Goal: Information Seeking & Learning: Check status

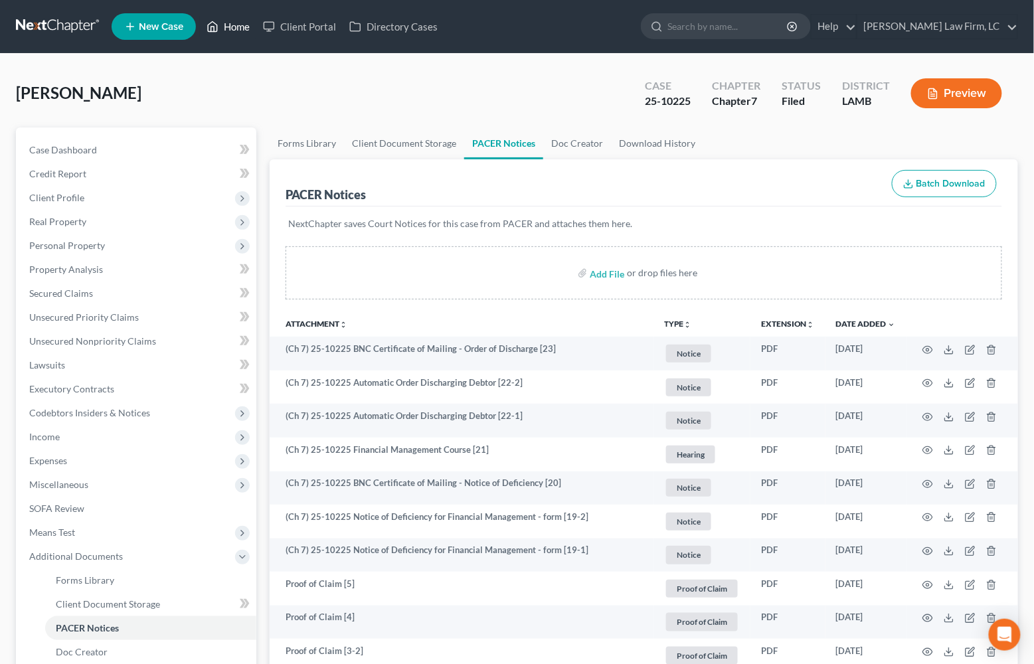
click at [237, 27] on link "Home" at bounding box center [228, 27] width 56 height 24
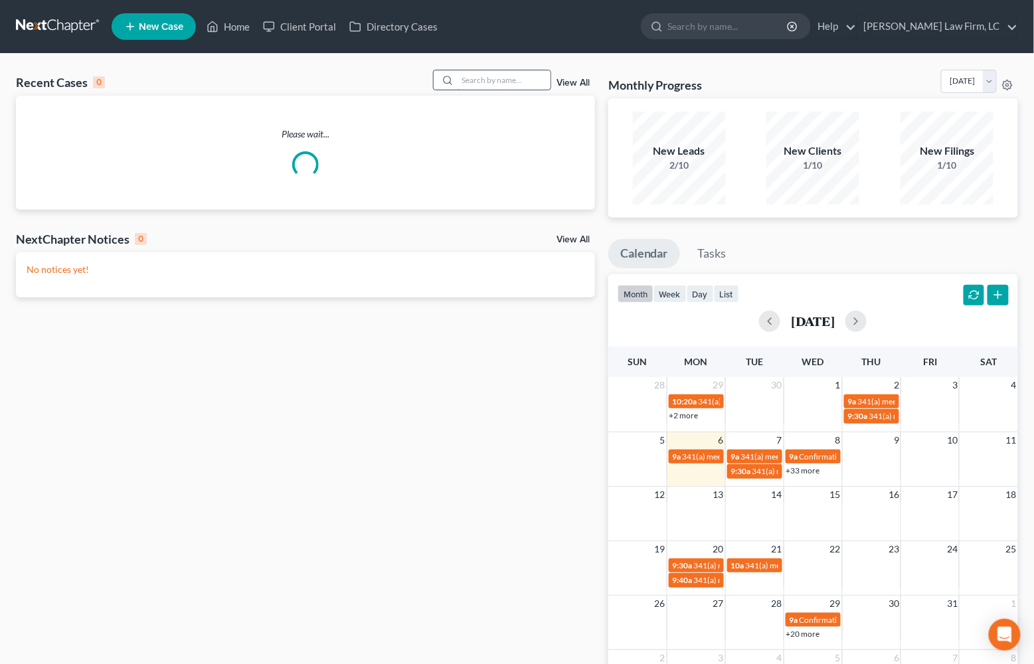
click at [519, 76] on input "search" at bounding box center [504, 79] width 93 height 19
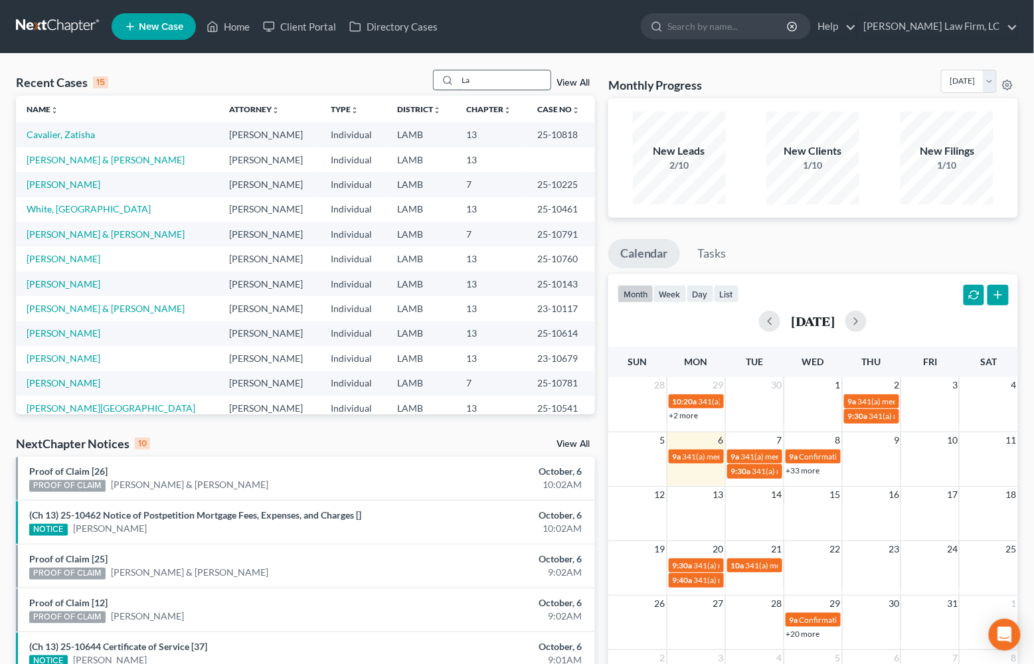
type input "L"
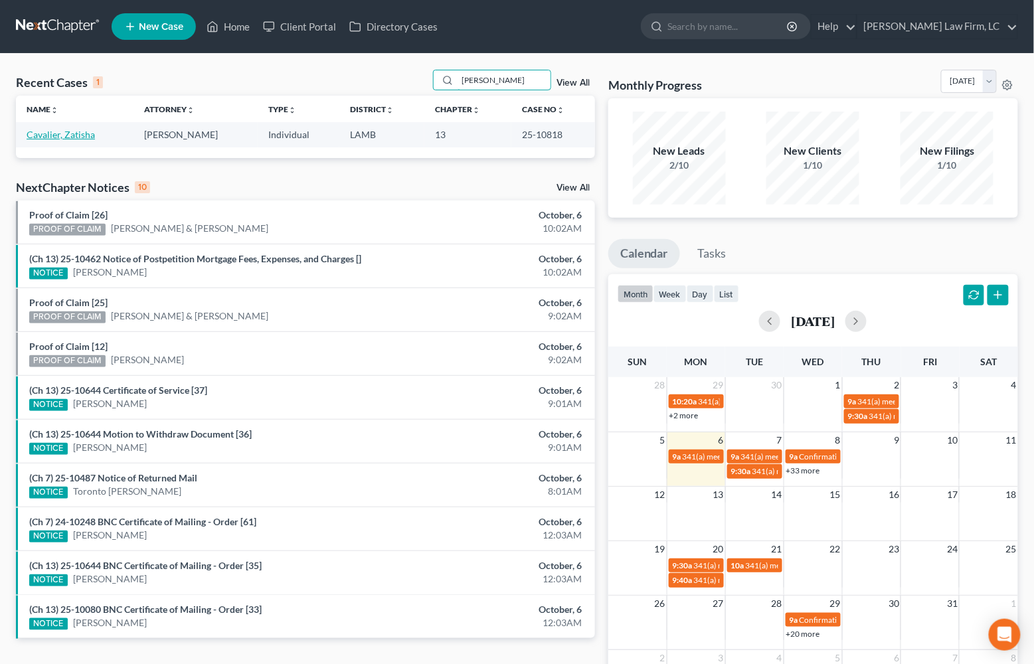
type input "[PERSON_NAME]"
click at [62, 135] on link "Cavalier, Zatisha" at bounding box center [61, 134] width 68 height 11
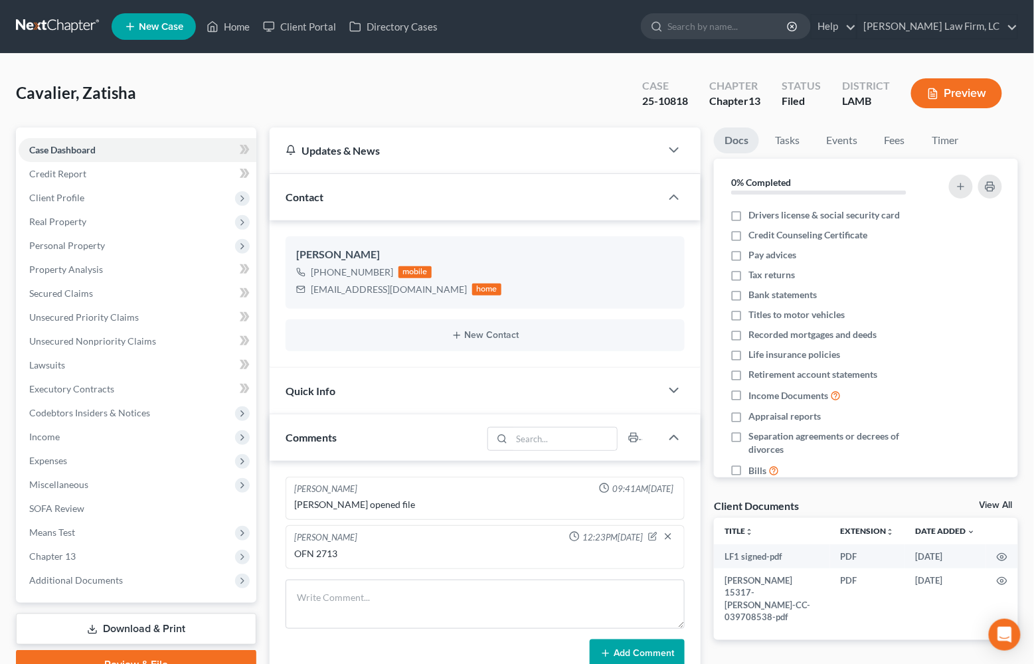
click at [250, 49] on nav "Home New Case Client Portal Directory Cases [PERSON_NAME] Law Firm, LC [EMAIL_A…" at bounding box center [517, 26] width 1034 height 53
click at [238, 36] on link "Home" at bounding box center [228, 27] width 56 height 24
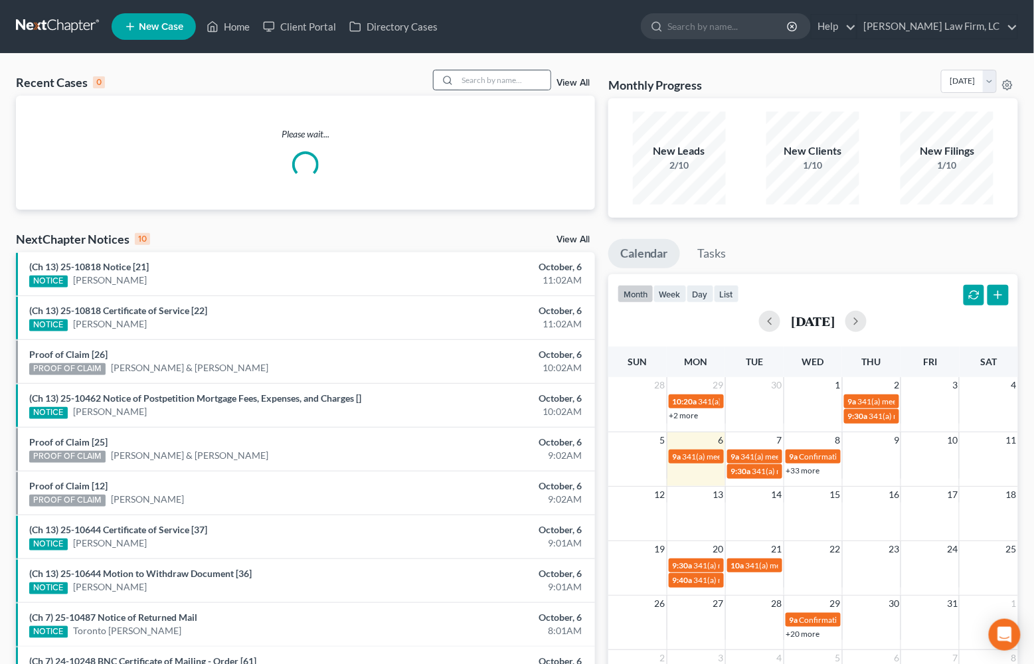
click at [448, 77] on circle at bounding box center [447, 79] width 7 height 7
click at [462, 80] on input "search" at bounding box center [504, 79] width 93 height 19
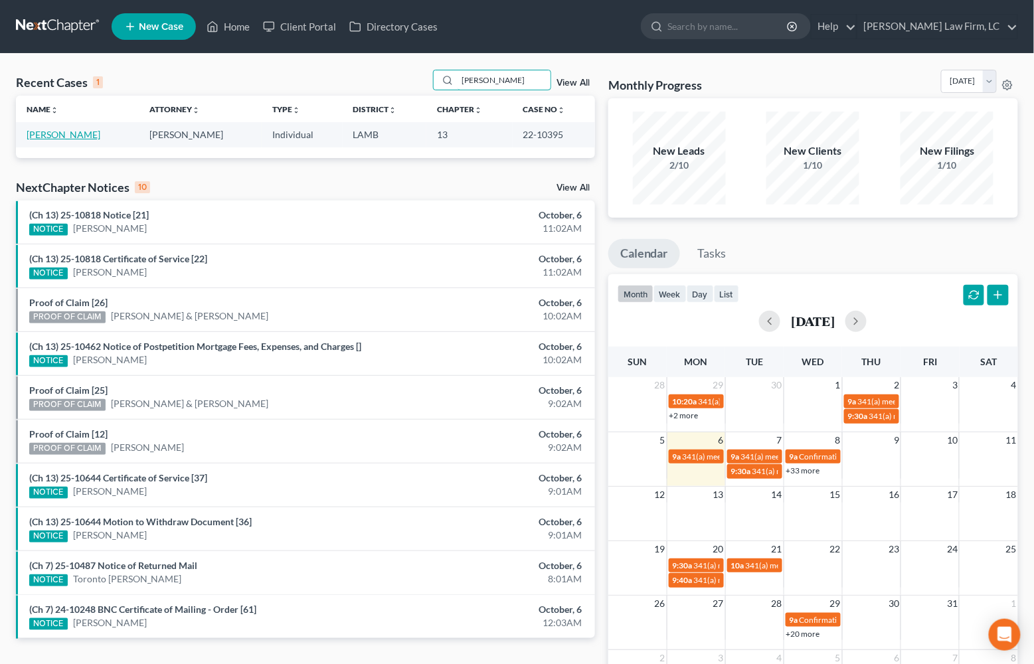
type input "[PERSON_NAME]"
click at [82, 138] on link "[PERSON_NAME]" at bounding box center [64, 134] width 74 height 11
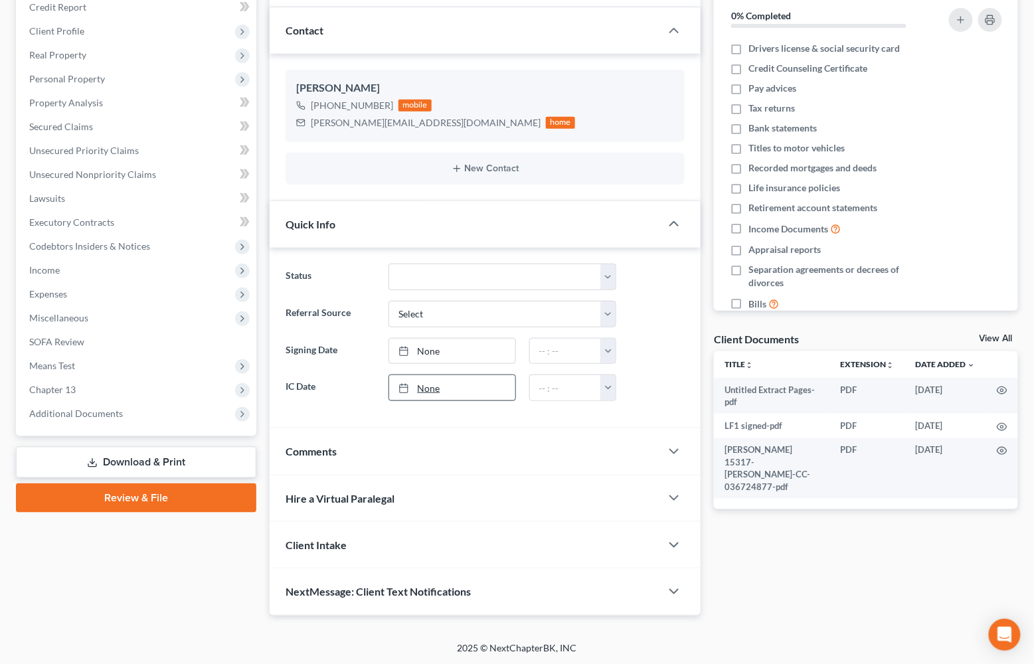
scroll to position [56, 0]
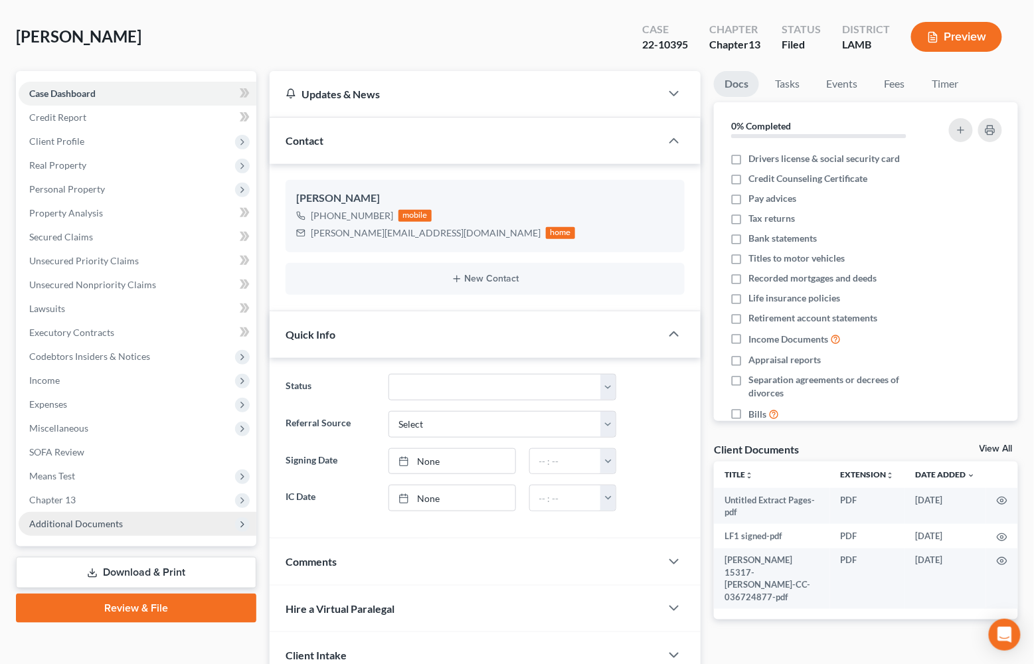
click at [181, 512] on span "Additional Documents" at bounding box center [138, 524] width 238 height 24
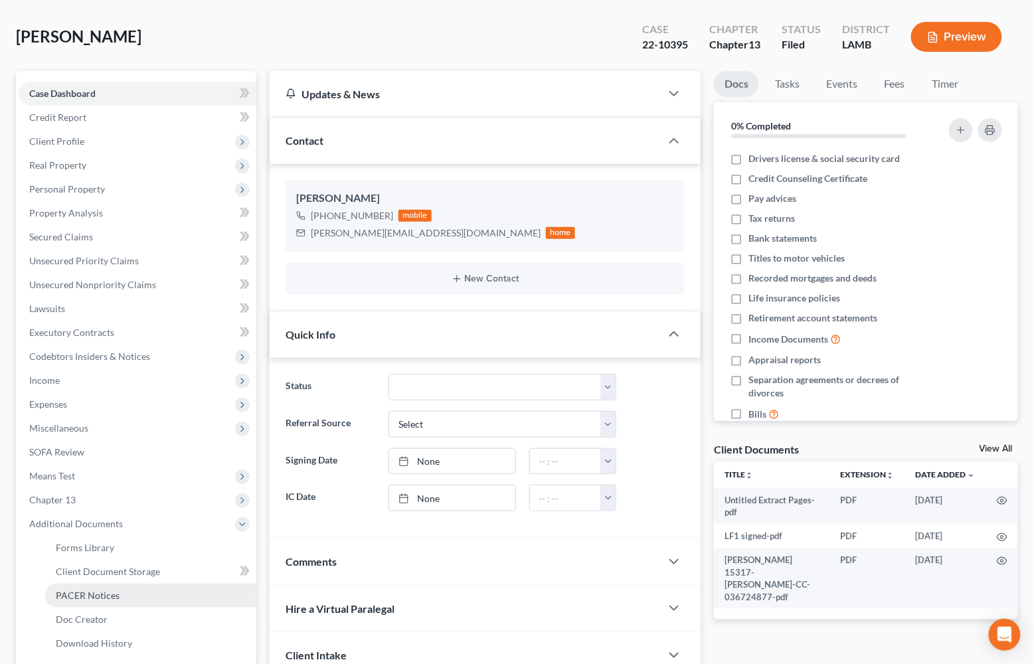
click at [172, 584] on link "PACER Notices" at bounding box center [150, 596] width 211 height 24
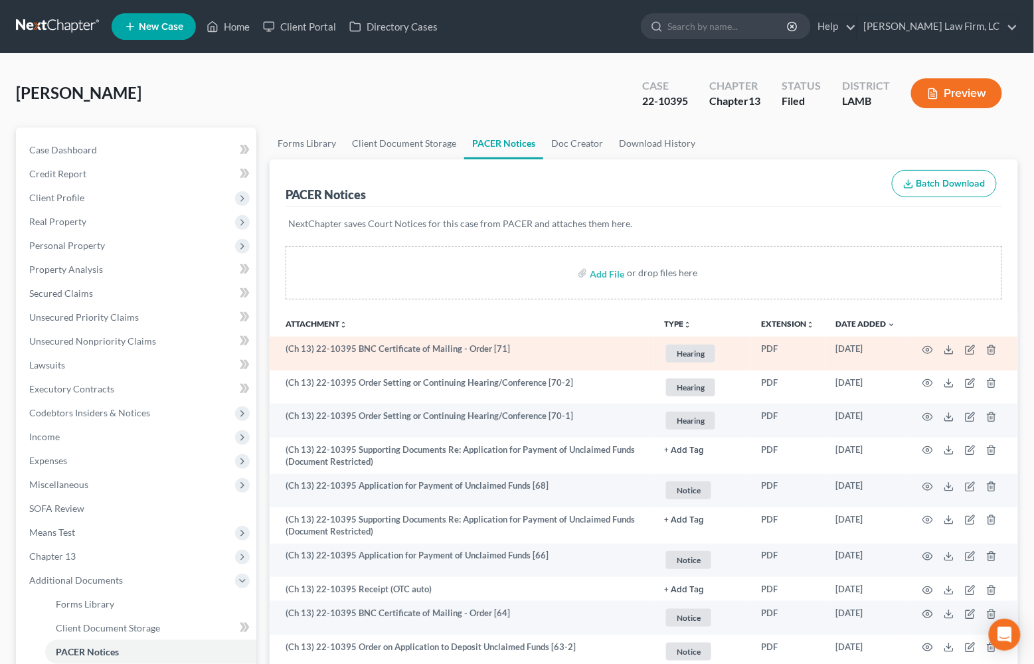
scroll to position [1, 0]
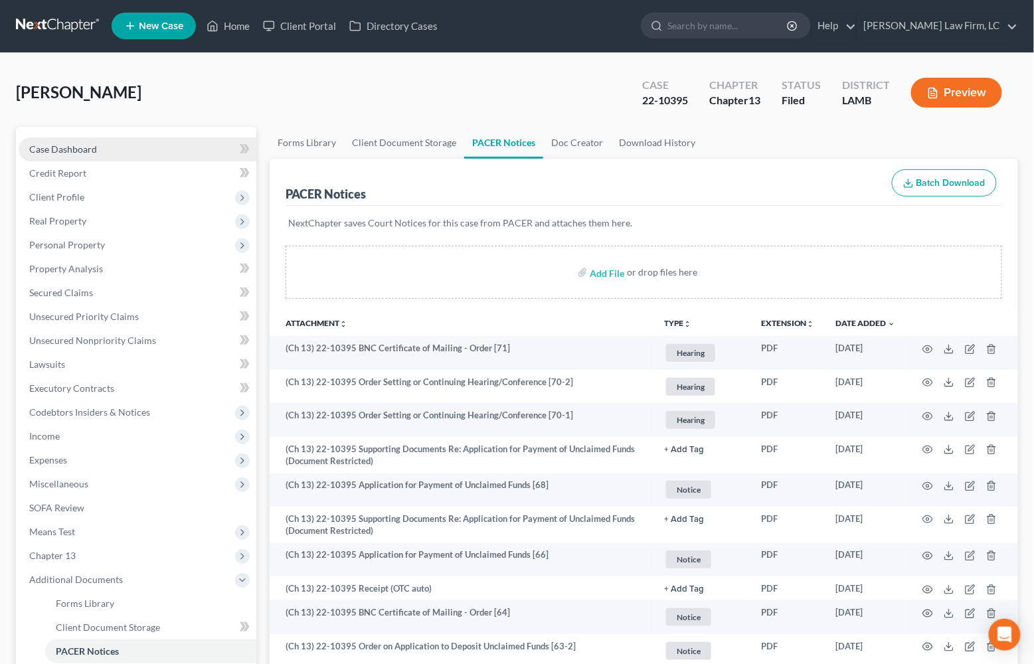
click at [119, 143] on link "Case Dashboard" at bounding box center [138, 150] width 238 height 24
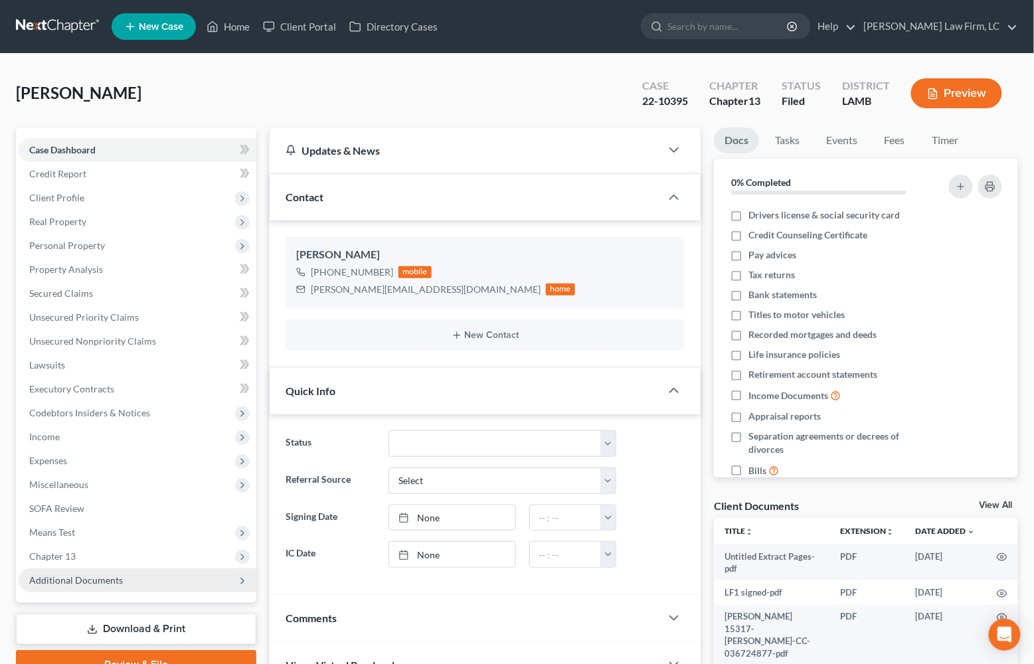
click at [135, 569] on span "Additional Documents" at bounding box center [138, 581] width 238 height 24
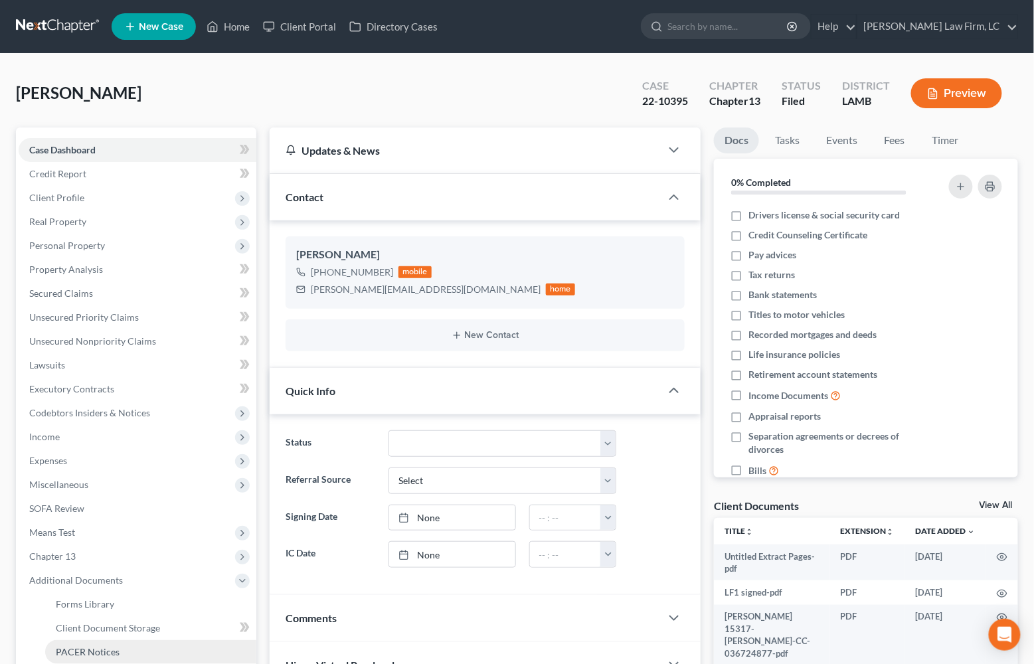
click at [74, 646] on span "PACER Notices" at bounding box center [88, 651] width 64 height 11
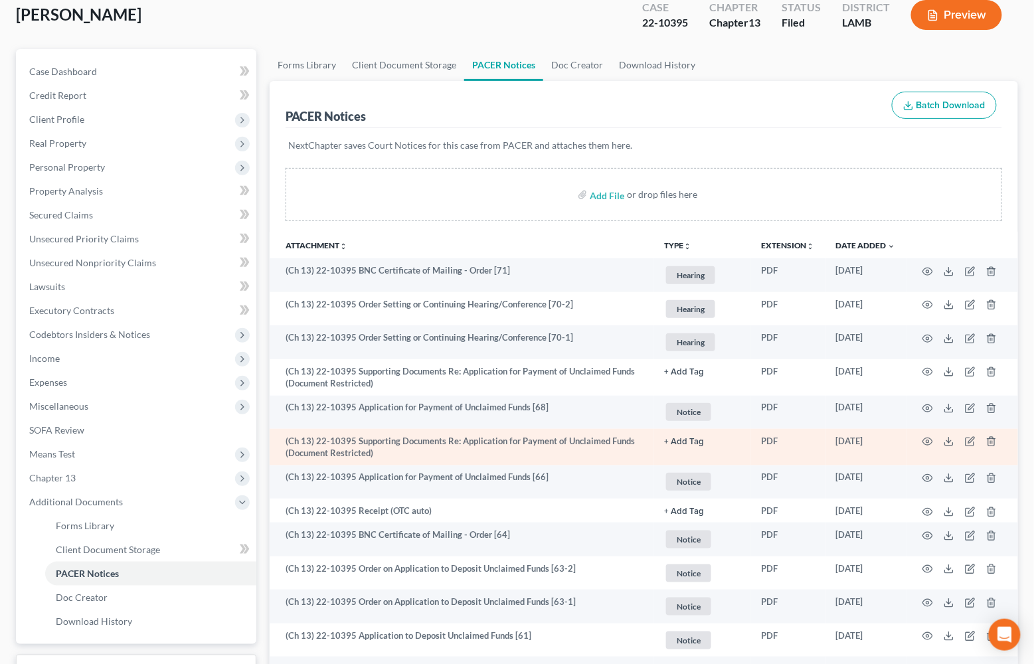
scroll to position [54, 0]
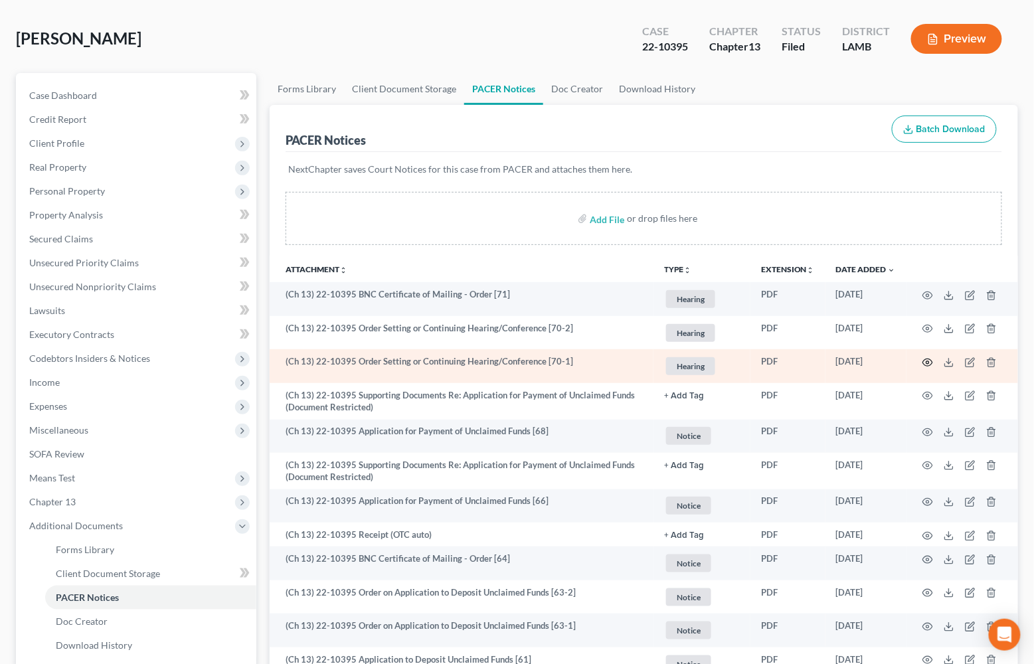
click at [929, 361] on circle "button" at bounding box center [928, 362] width 3 height 3
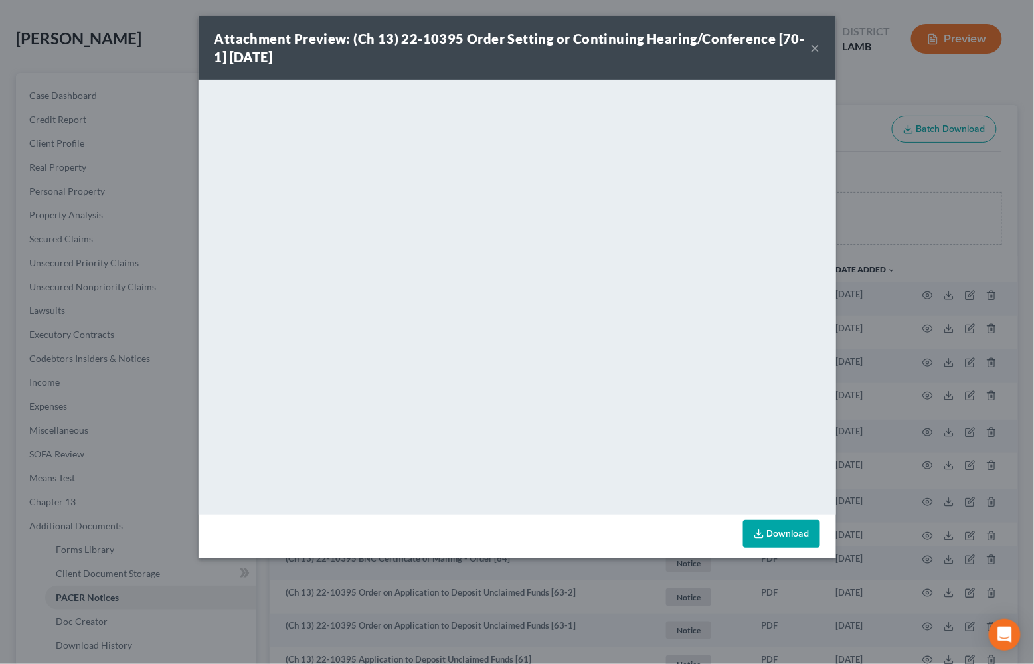
click at [818, 52] on button "×" at bounding box center [815, 48] width 9 height 16
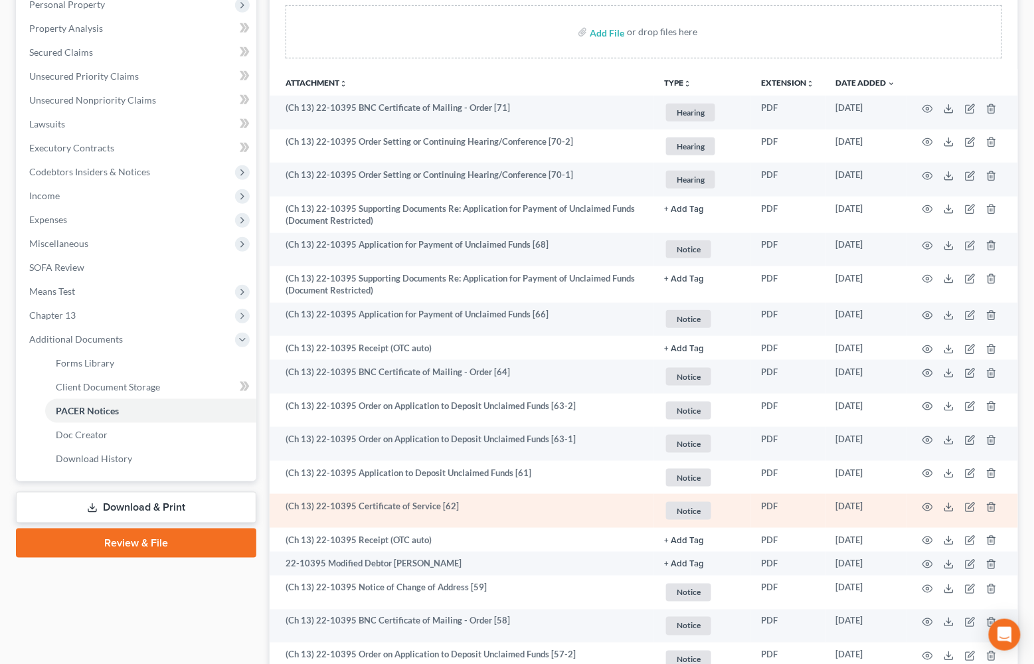
scroll to position [244, 0]
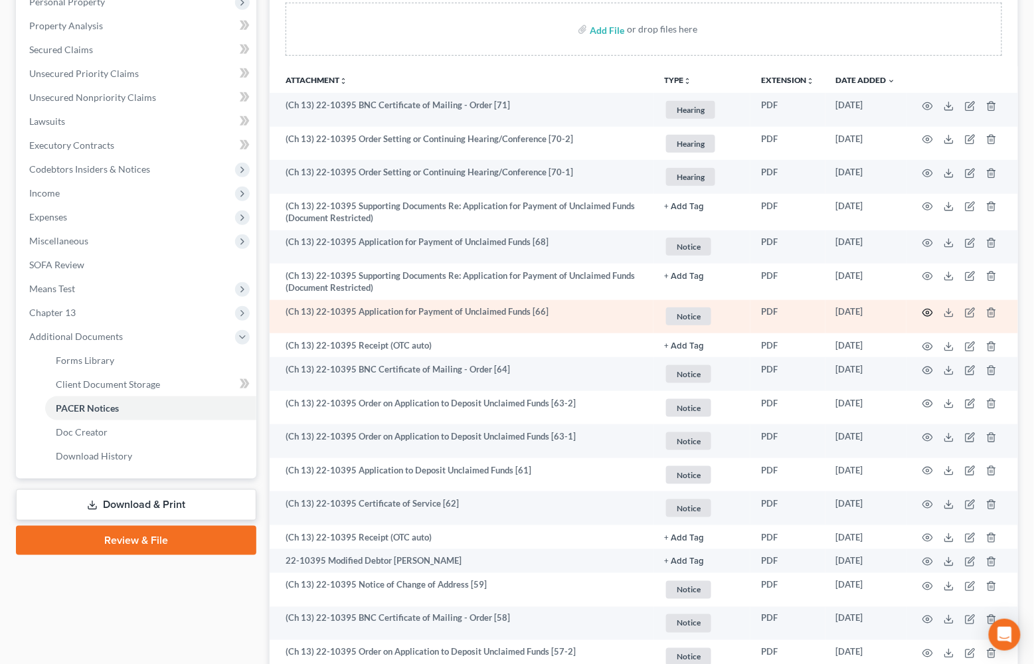
click at [929, 308] on icon "button" at bounding box center [928, 313] width 11 height 11
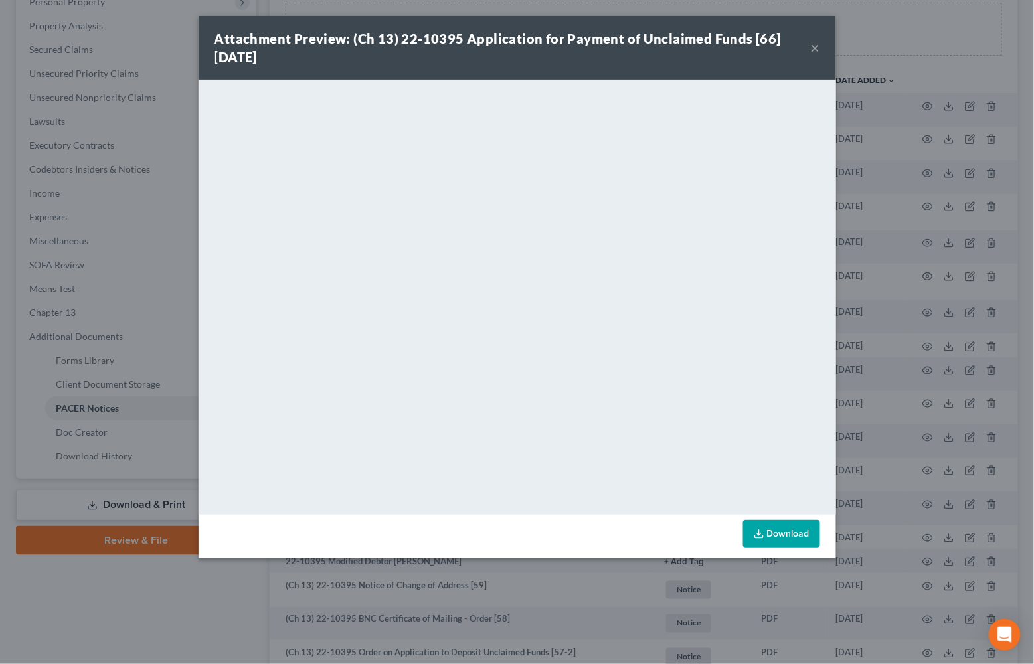
click at [817, 49] on button "×" at bounding box center [815, 48] width 9 height 16
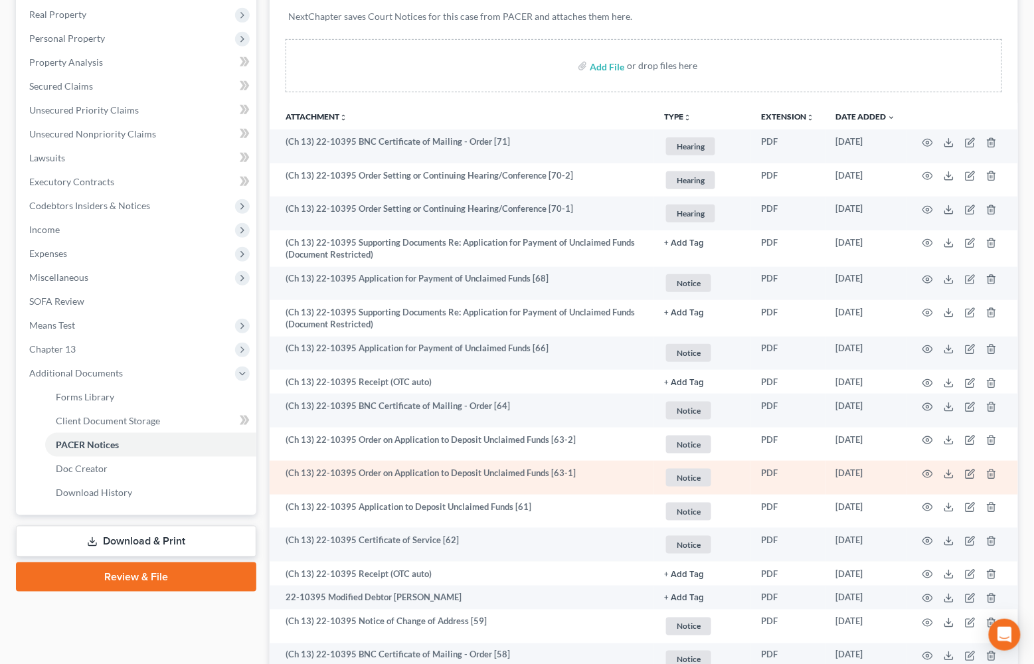
scroll to position [206, 0]
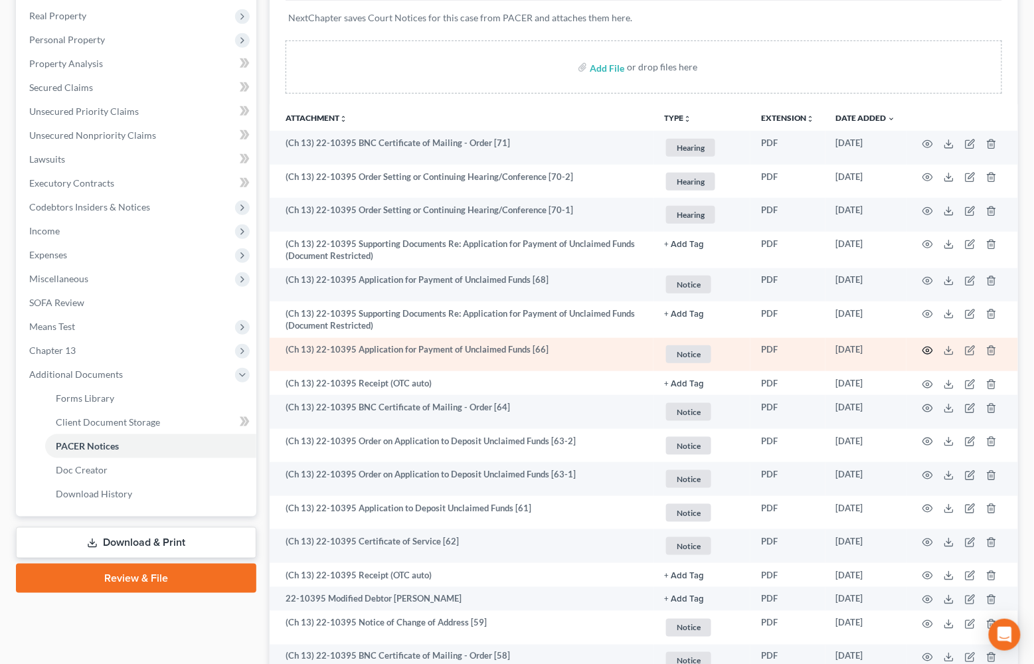
click at [929, 345] on icon "button" at bounding box center [928, 350] width 11 height 11
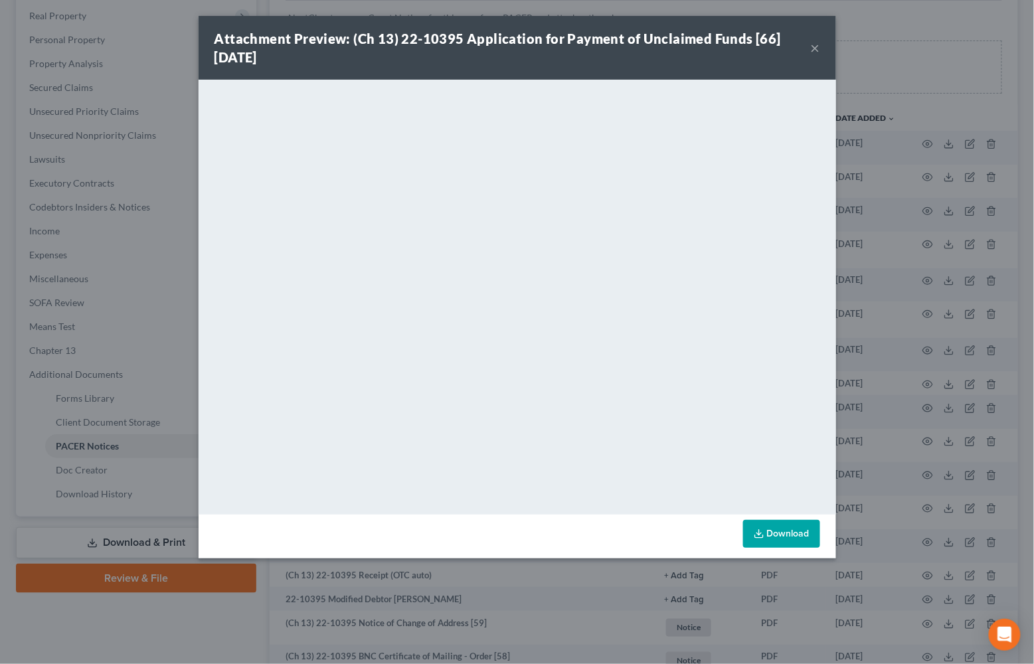
click at [816, 46] on button "×" at bounding box center [815, 48] width 9 height 16
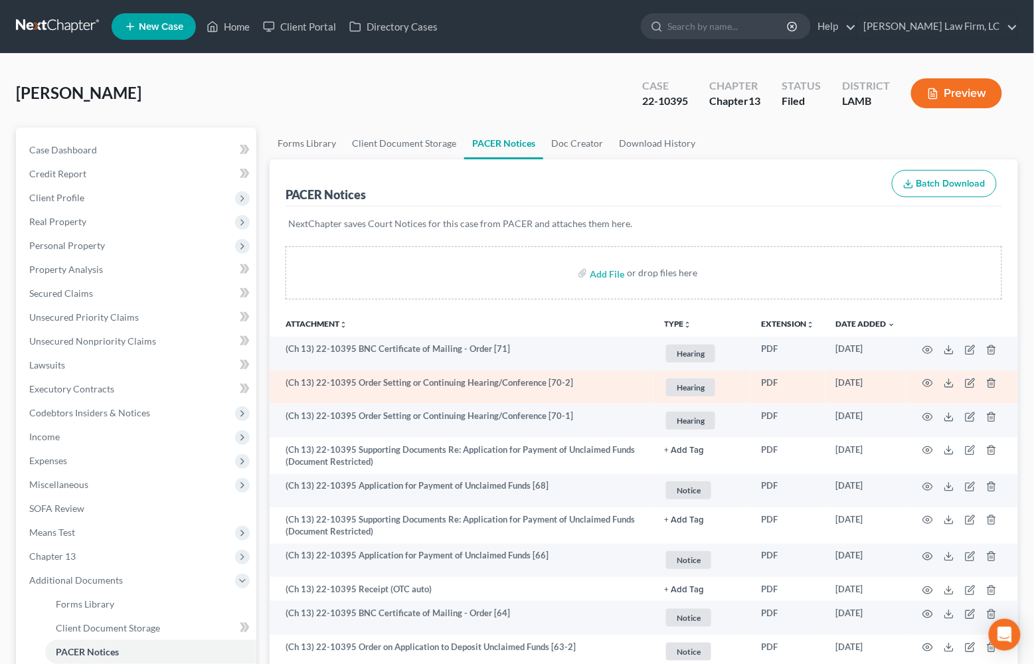
scroll to position [0, 0]
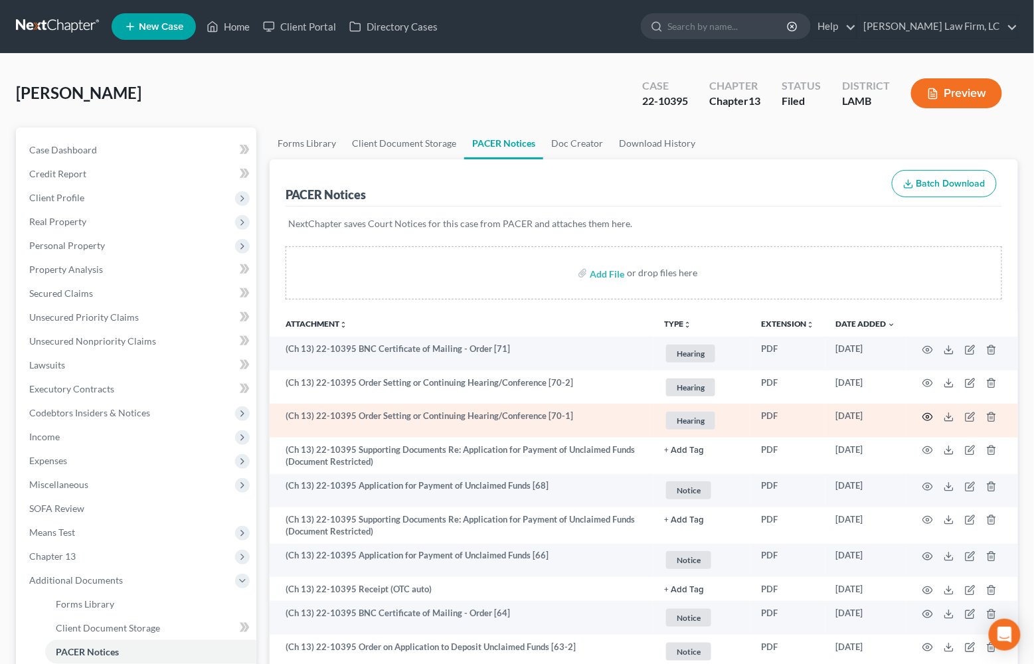
click at [929, 413] on icon "button" at bounding box center [928, 417] width 11 height 11
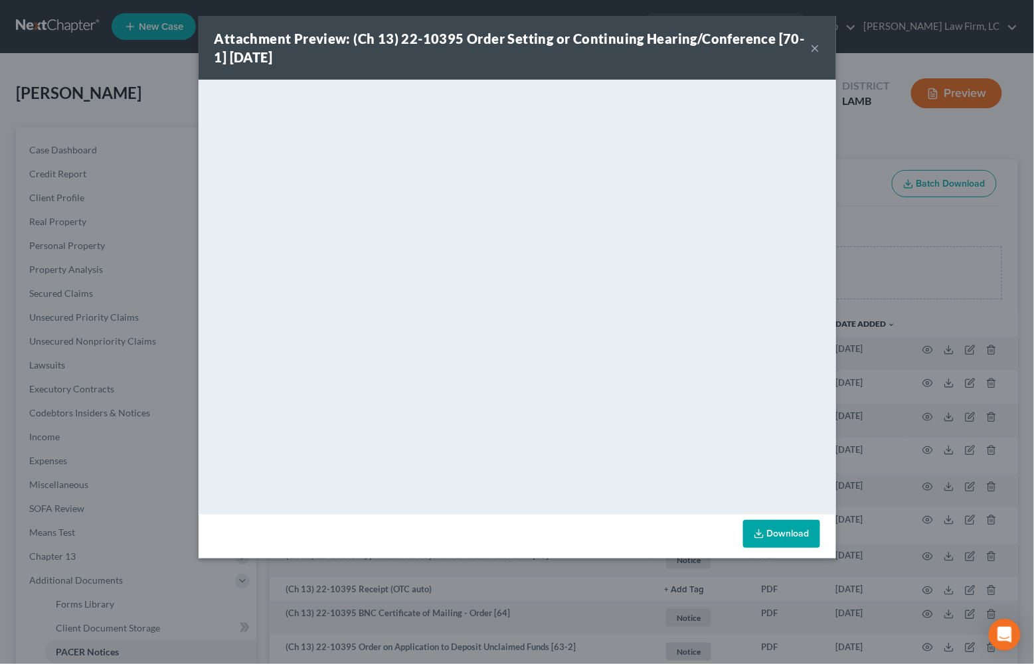
click at [813, 55] on button "×" at bounding box center [815, 48] width 9 height 16
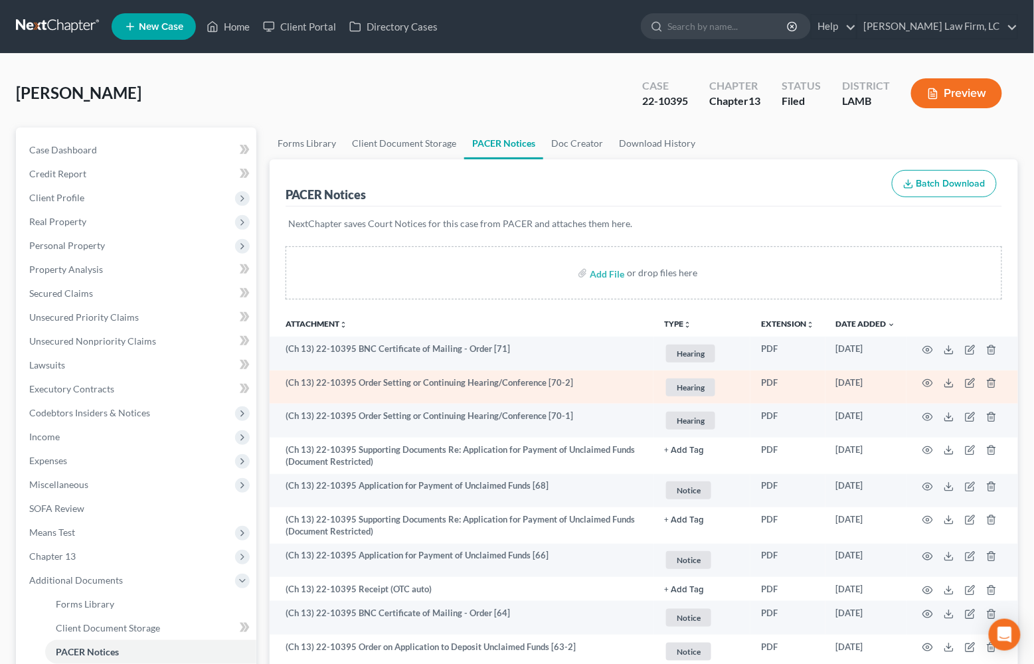
click at [927, 374] on td at bounding box center [963, 388] width 112 height 34
click at [927, 380] on icon "button" at bounding box center [928, 383] width 10 height 7
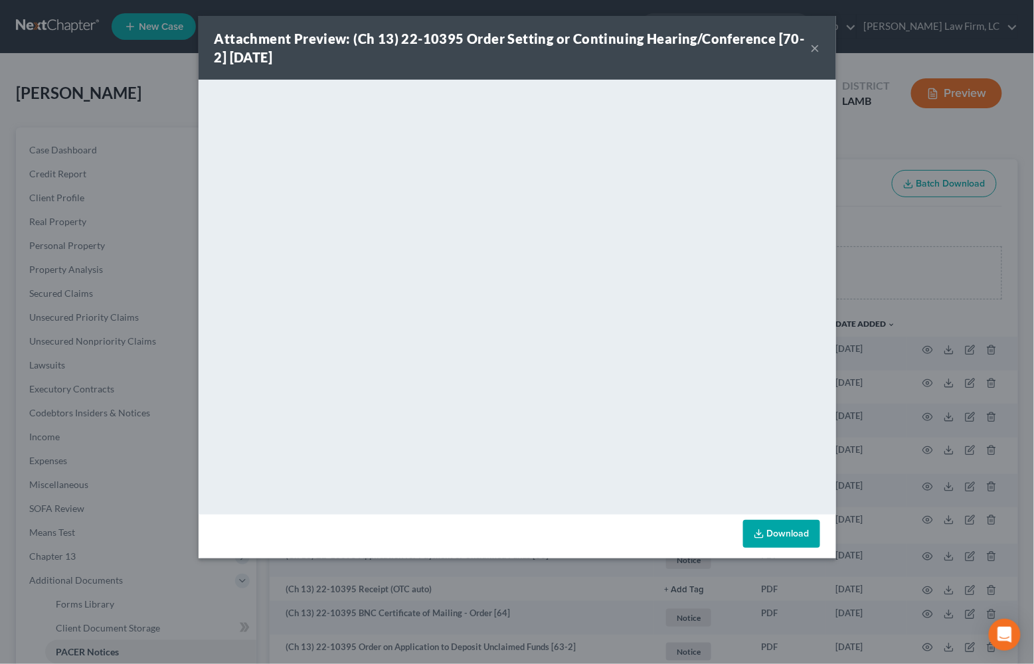
click at [815, 50] on button "×" at bounding box center [815, 48] width 9 height 16
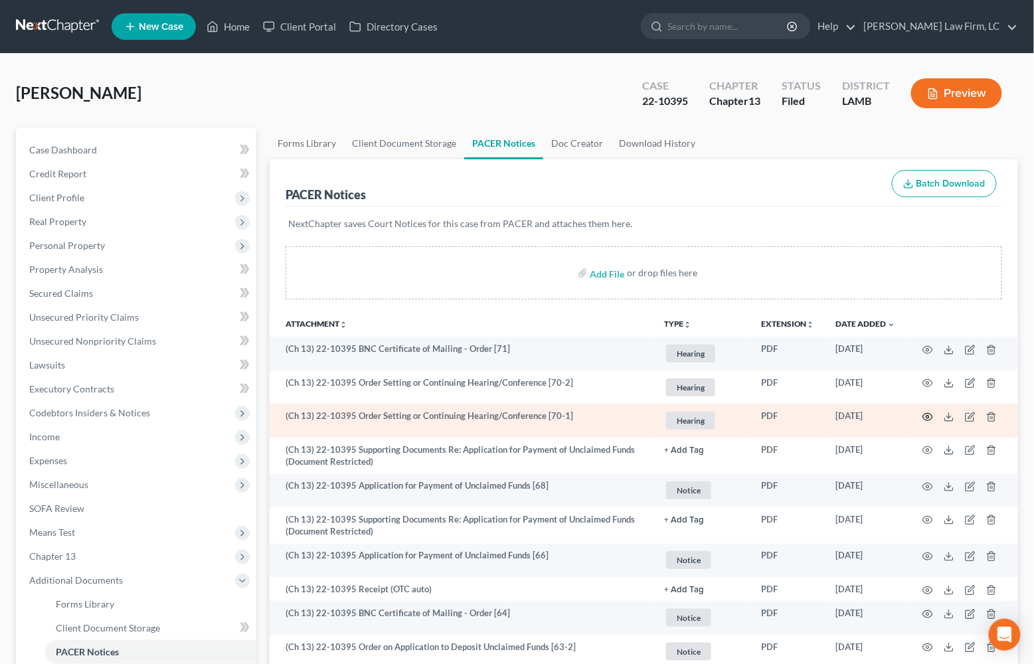
click at [927, 416] on circle "button" at bounding box center [928, 417] width 3 height 3
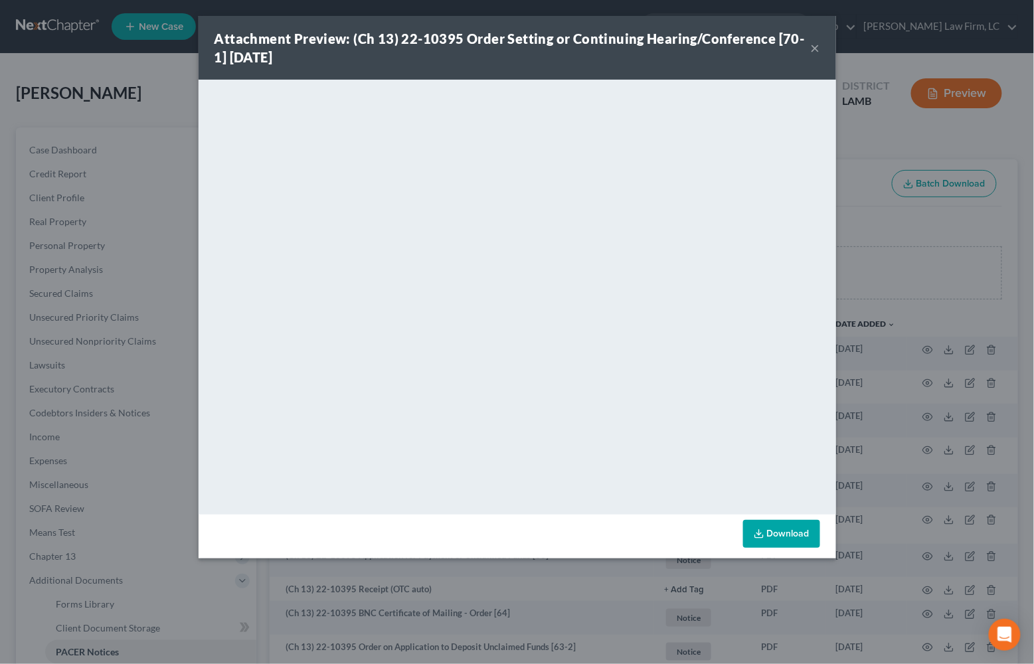
click at [817, 50] on button "×" at bounding box center [815, 48] width 9 height 16
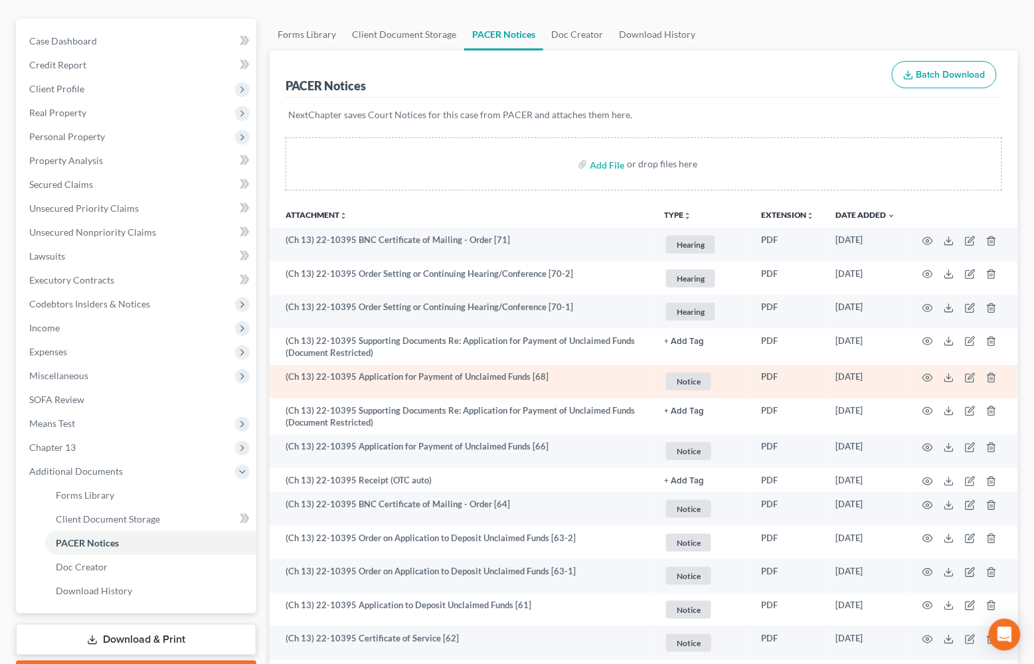
scroll to position [112, 0]
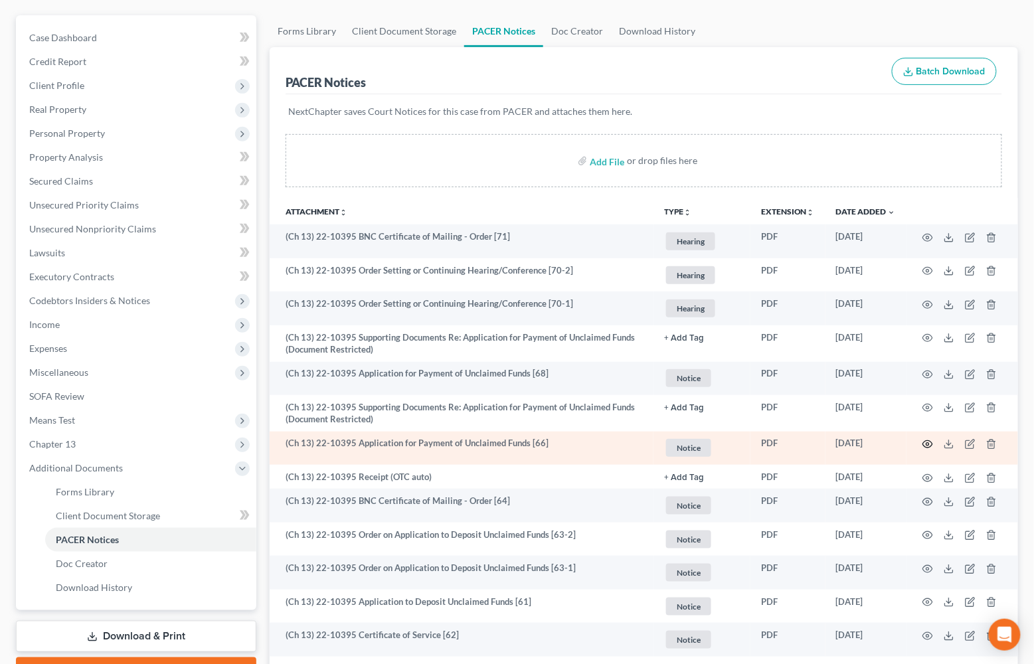
click at [932, 441] on icon "button" at bounding box center [928, 444] width 11 height 11
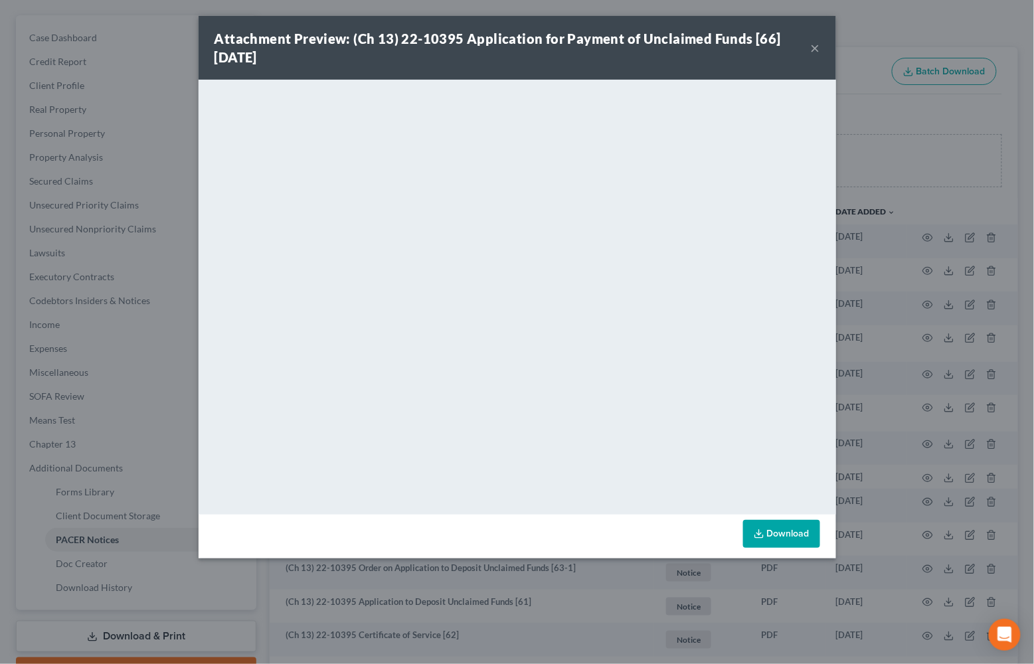
click at [817, 41] on button "×" at bounding box center [815, 48] width 9 height 16
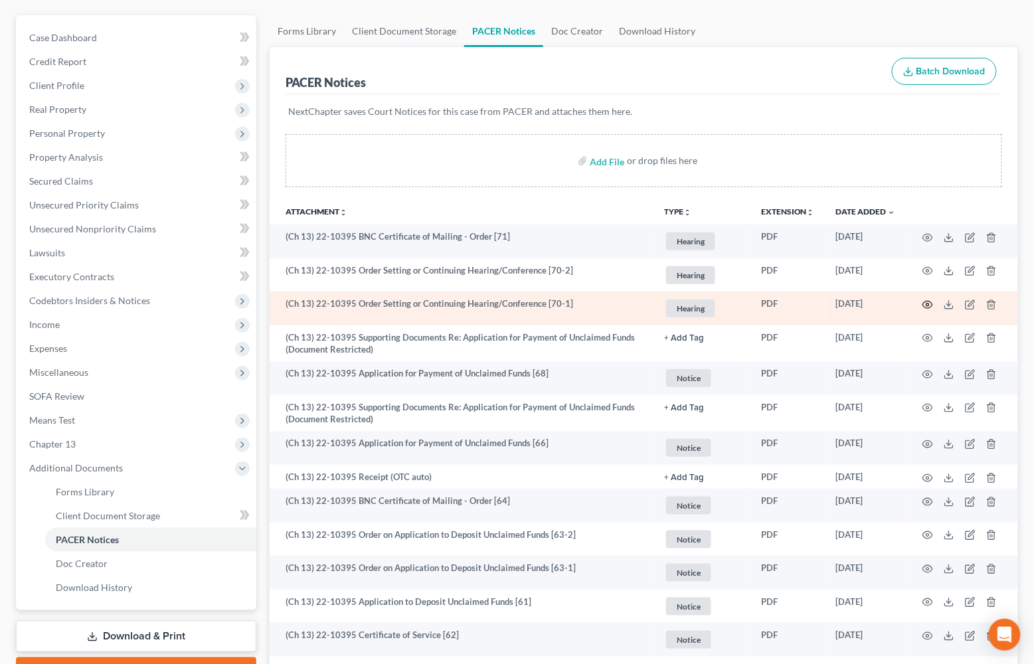
click at [924, 304] on icon "button" at bounding box center [928, 305] width 11 height 11
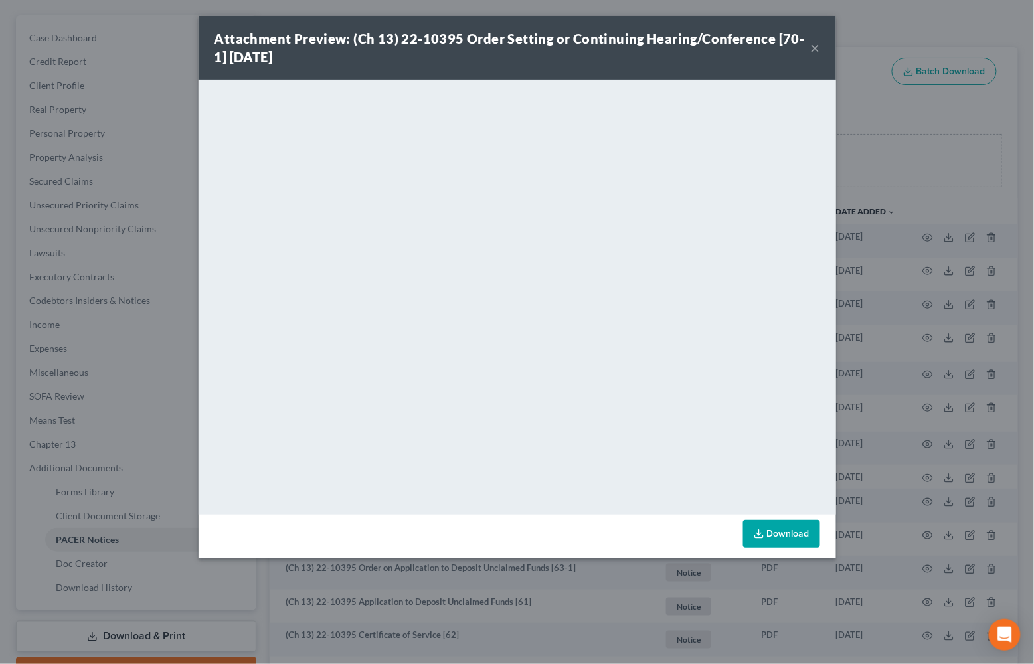
click at [830, 52] on div "Attachment Preview: (Ch 13) 22-10395 Order Setting or Continuing Hearing/Confer…" at bounding box center [518, 48] width 638 height 64
click at [810, 36] on div "Attachment Preview: (Ch 13) 22-10395 Order Setting or Continuing Hearing/Confer…" at bounding box center [513, 47] width 597 height 37
click at [823, 43] on div "Attachment Preview: (Ch 13) 22-10395 Order Setting or Continuing Hearing/Confer…" at bounding box center [518, 48] width 638 height 64
click at [817, 43] on button "×" at bounding box center [815, 48] width 9 height 16
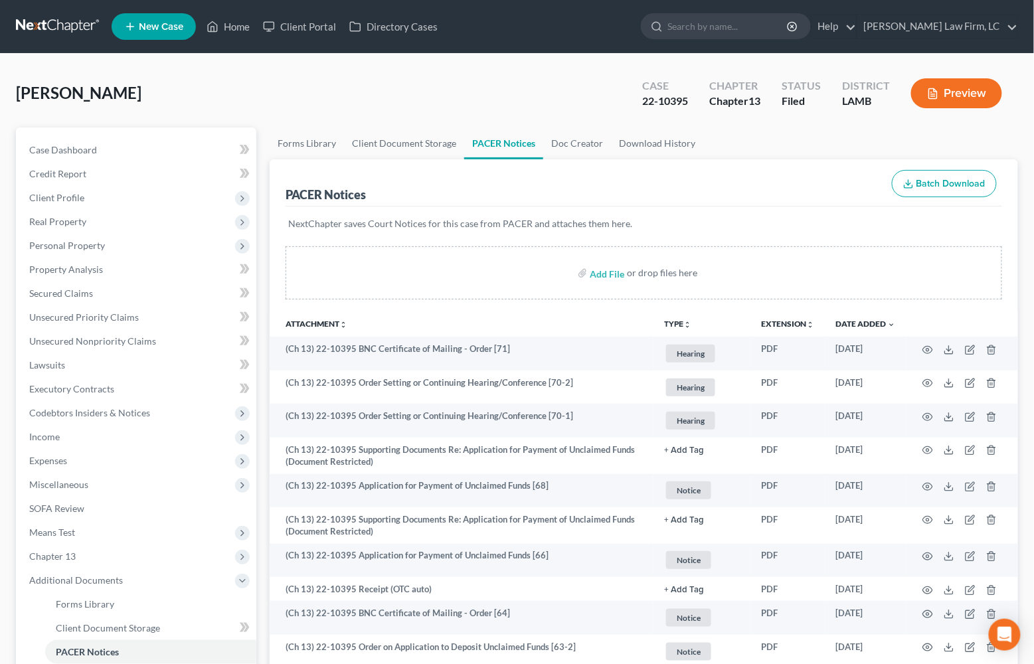
scroll to position [0, 0]
click at [228, 19] on link "Home" at bounding box center [228, 27] width 56 height 24
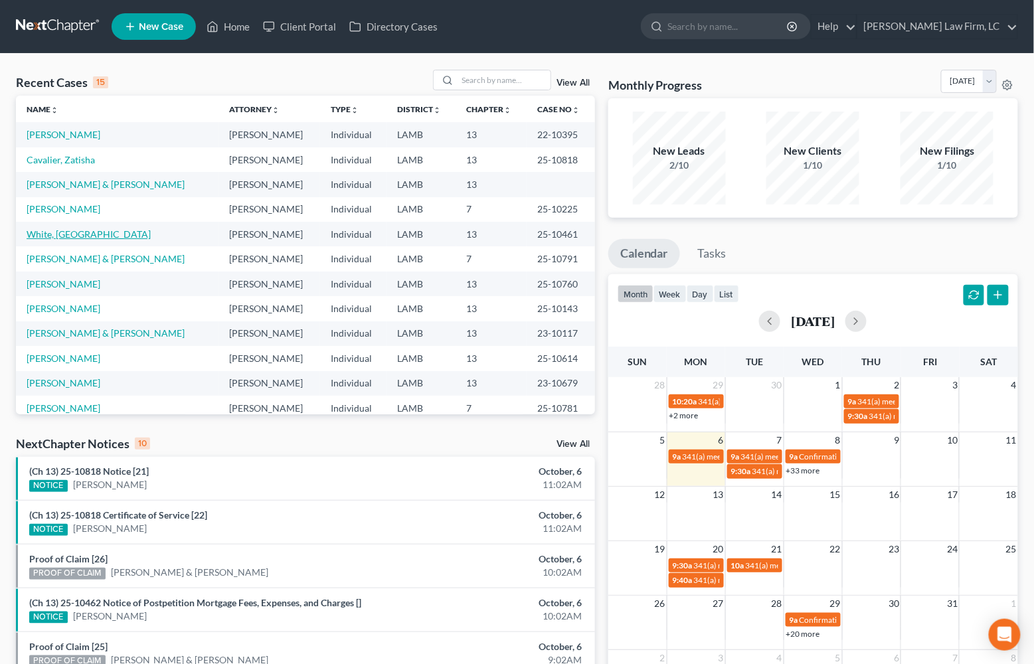
click at [74, 229] on link "White, [GEOGRAPHIC_DATA]" at bounding box center [89, 234] width 124 height 11
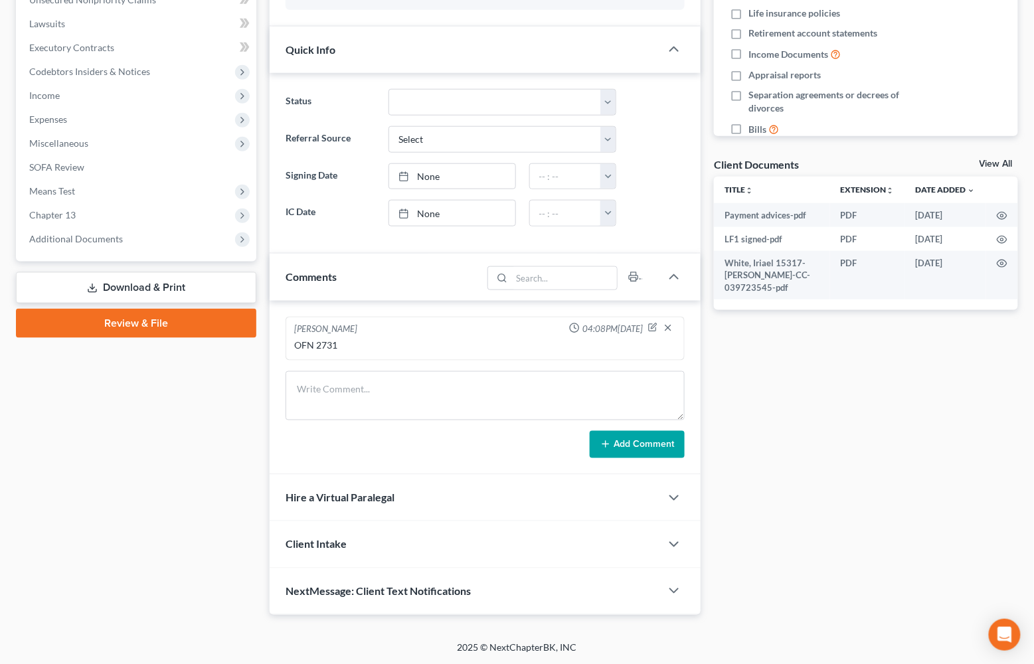
scroll to position [340, 0]
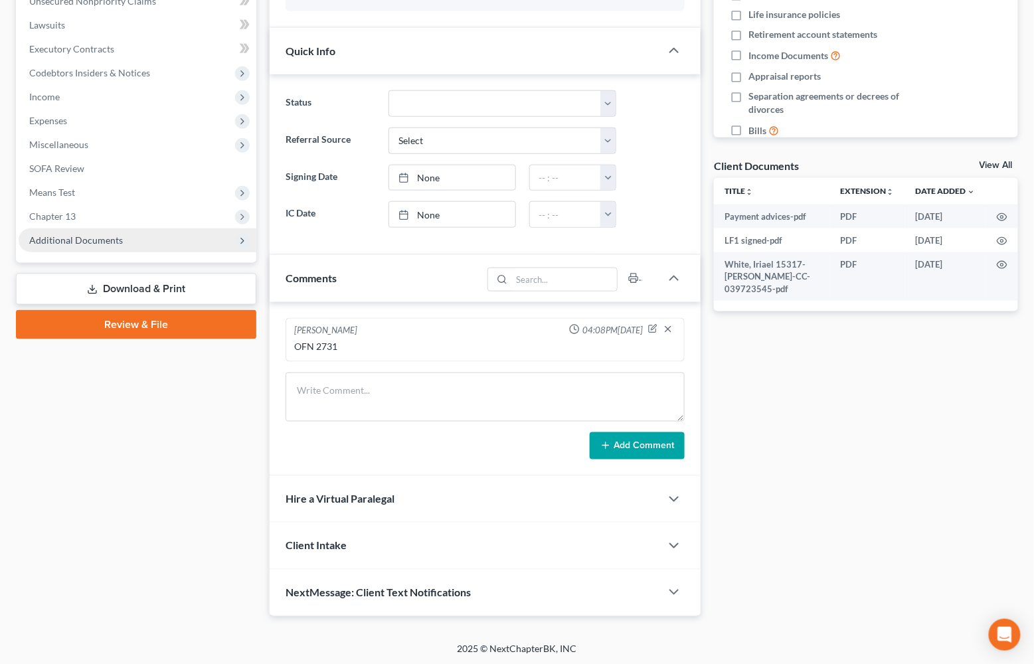
click at [181, 229] on span "Additional Documents" at bounding box center [138, 241] width 238 height 24
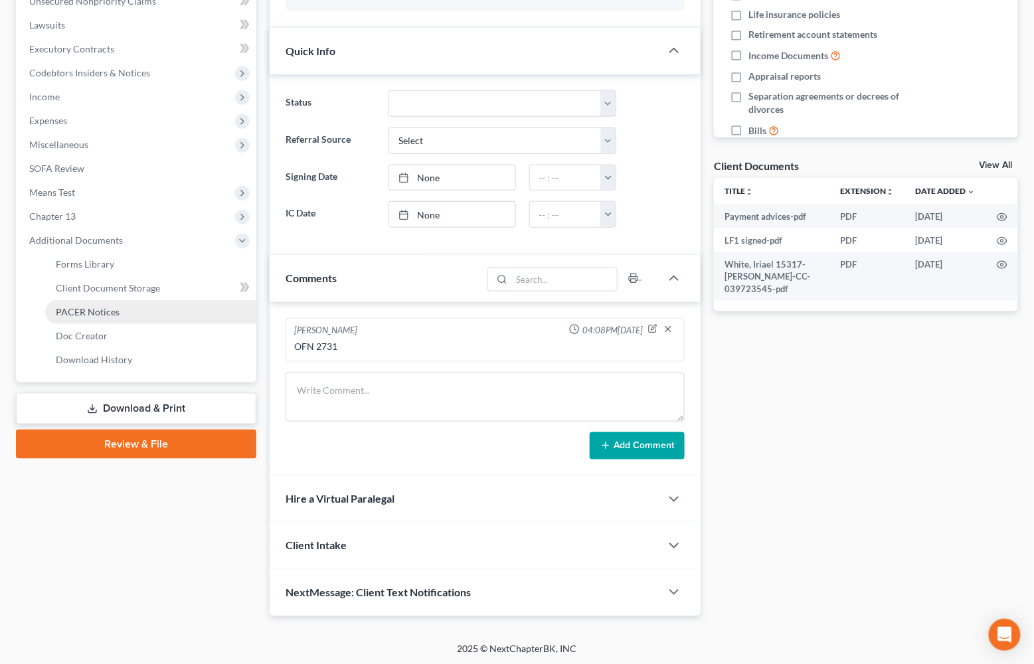
click at [184, 300] on link "PACER Notices" at bounding box center [150, 312] width 211 height 24
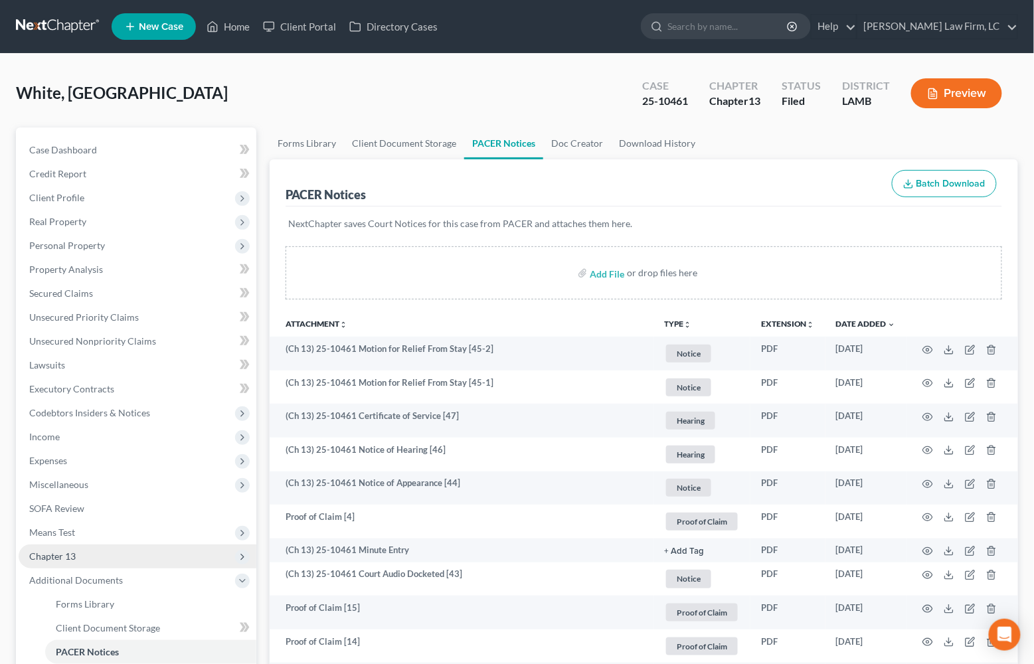
click at [149, 545] on span "Chapter 13" at bounding box center [138, 557] width 238 height 24
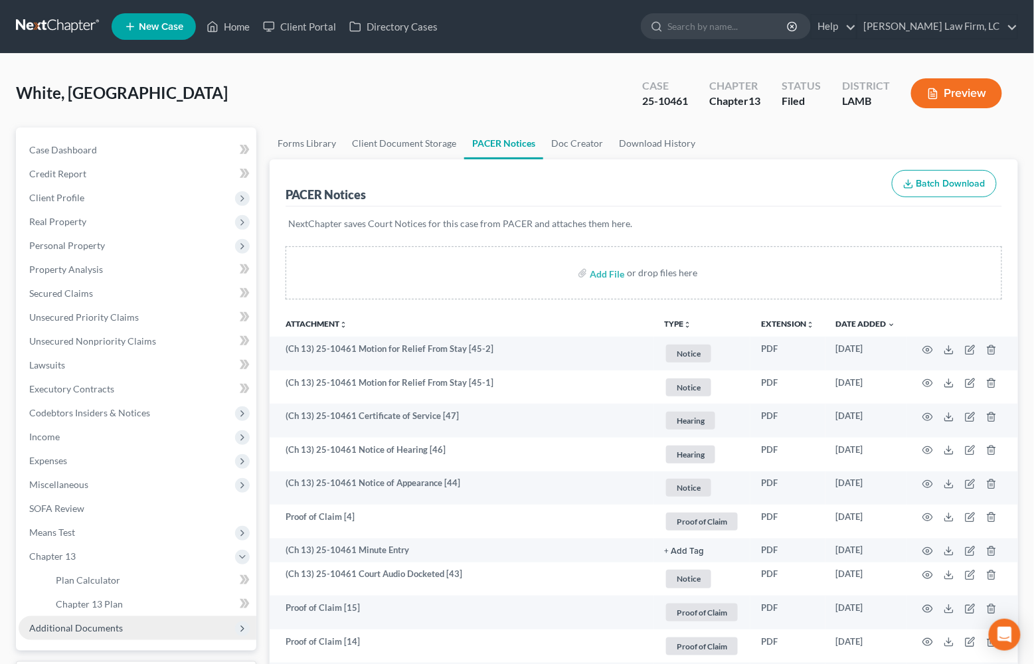
click at [128, 617] on span "Additional Documents" at bounding box center [138, 629] width 238 height 24
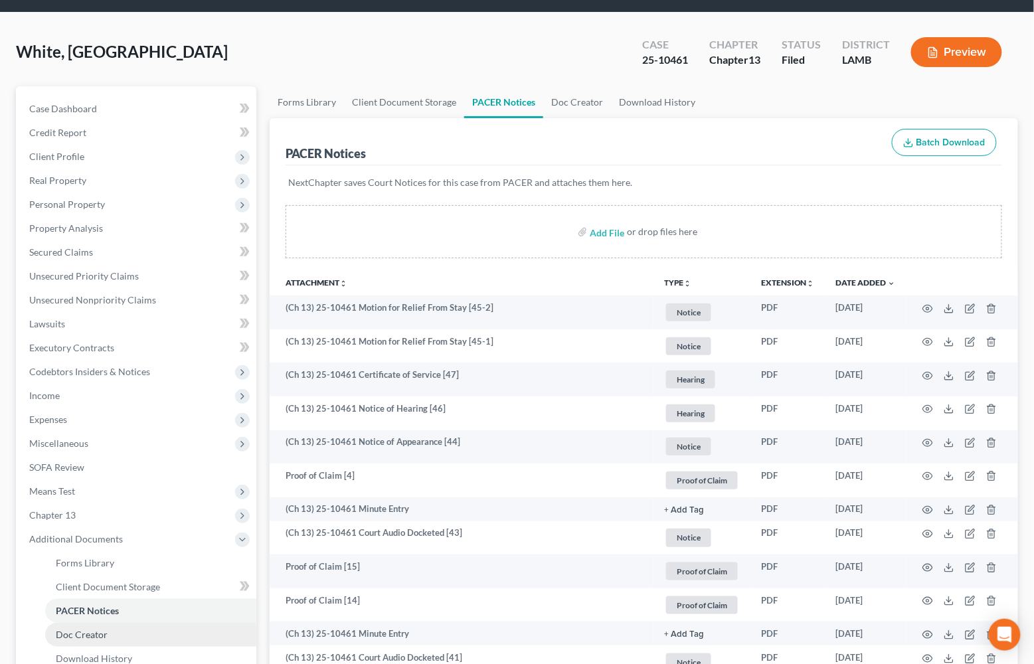
scroll to position [47, 0]
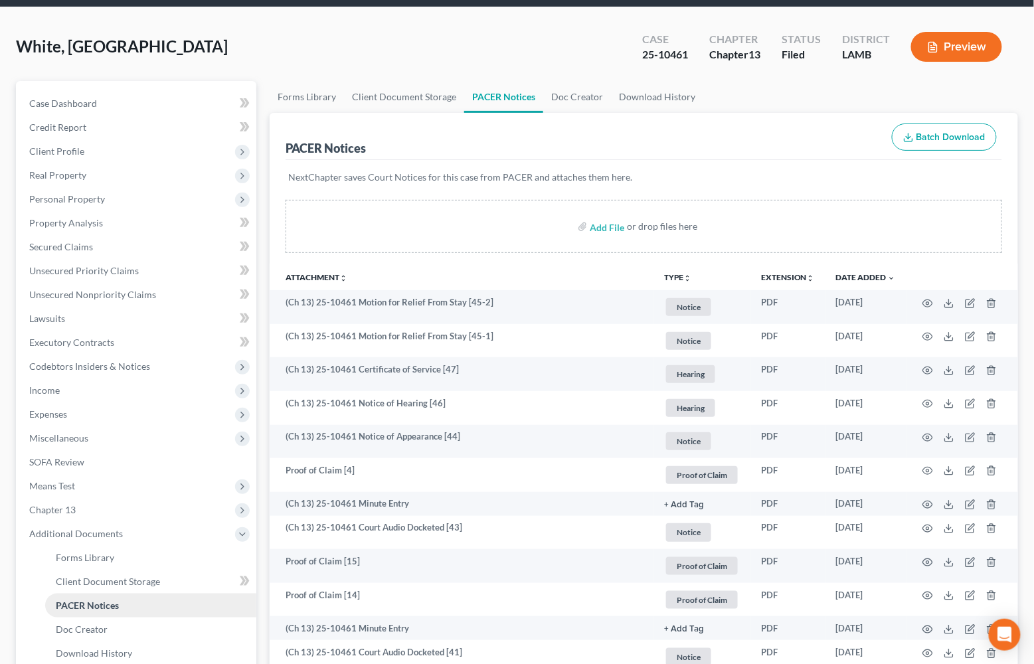
click at [109, 600] on span "PACER Notices" at bounding box center [87, 605] width 63 height 11
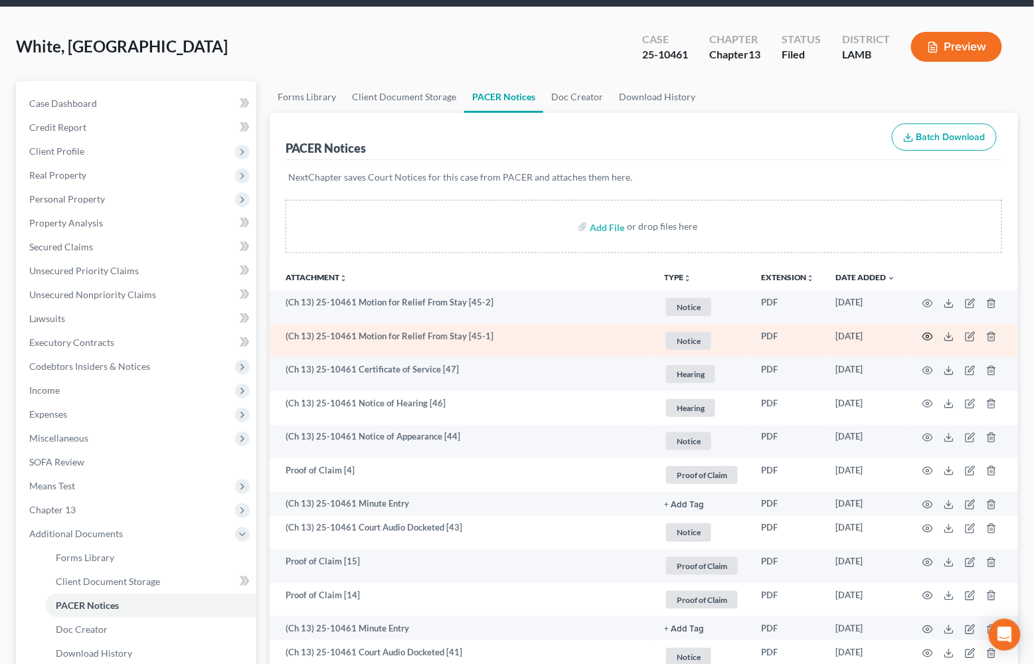
click at [926, 334] on icon "button" at bounding box center [928, 337] width 10 height 7
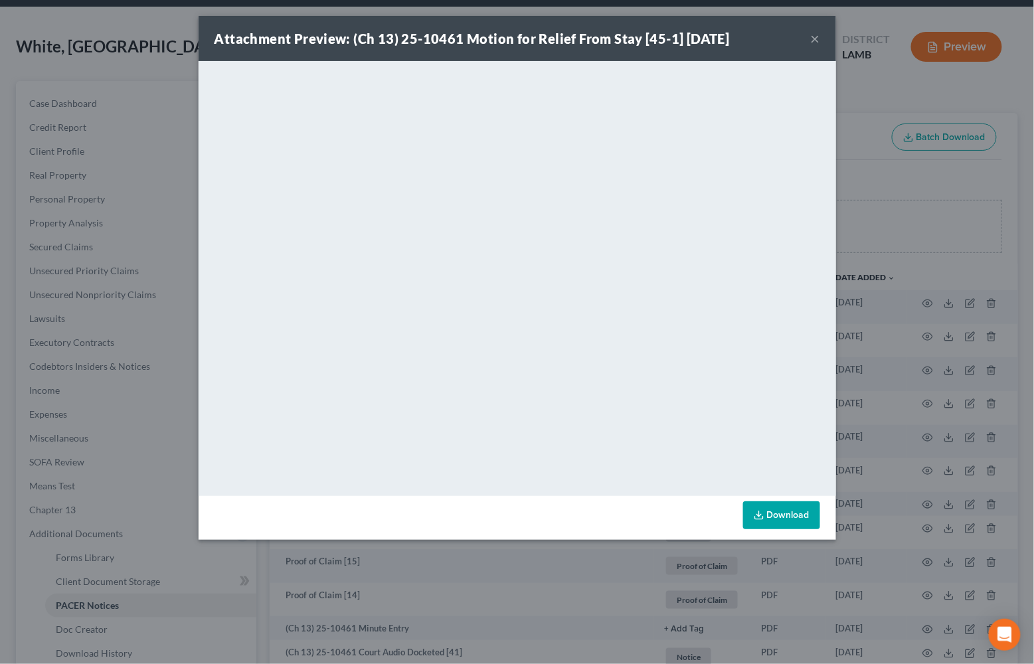
click at [815, 43] on button "×" at bounding box center [815, 39] width 9 height 16
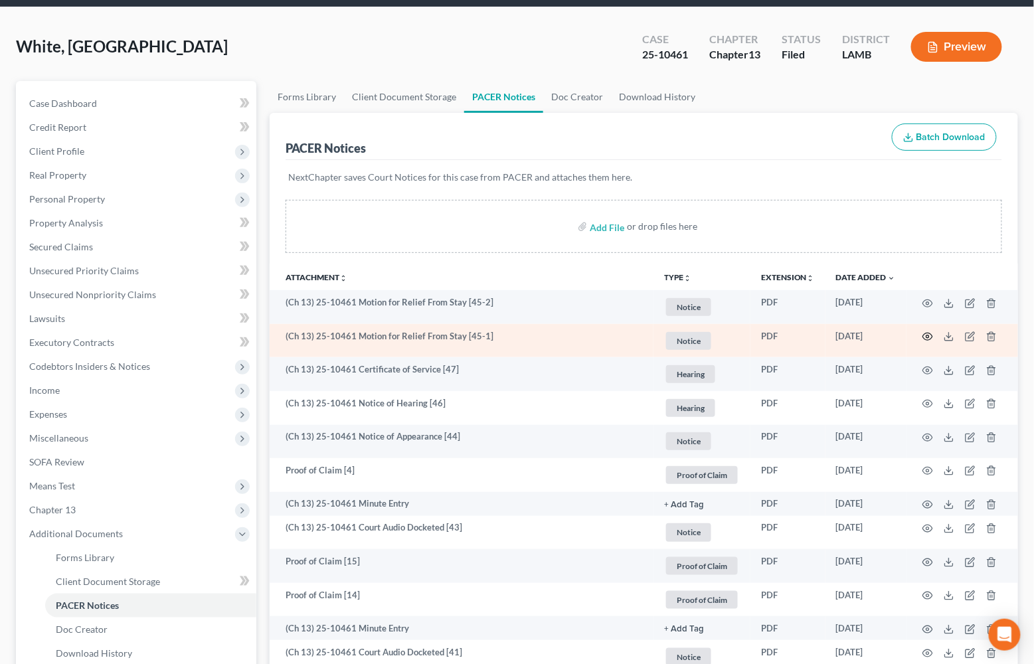
click at [929, 337] on icon "button" at bounding box center [928, 337] width 11 height 11
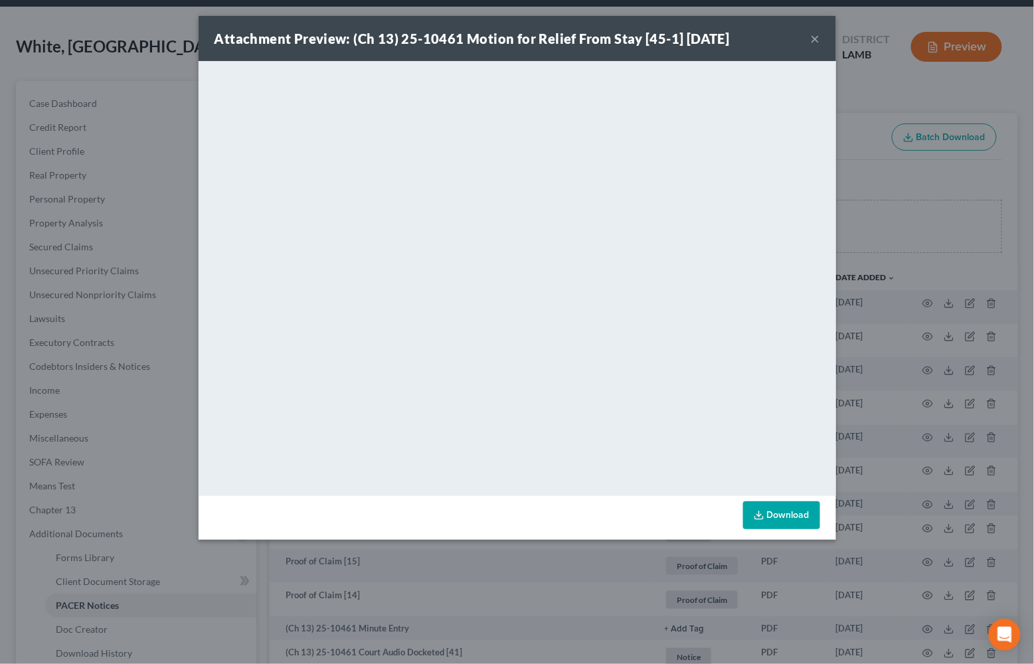
click at [811, 42] on button "×" at bounding box center [815, 39] width 9 height 16
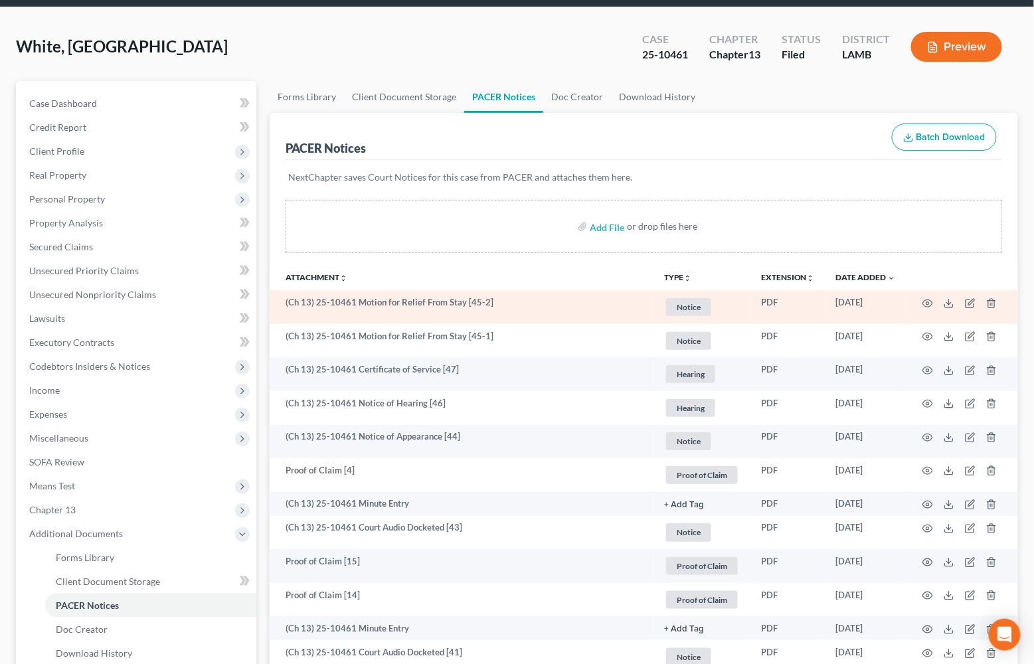
click at [931, 293] on td at bounding box center [963, 307] width 112 height 34
click at [929, 299] on icon "button" at bounding box center [928, 303] width 11 height 11
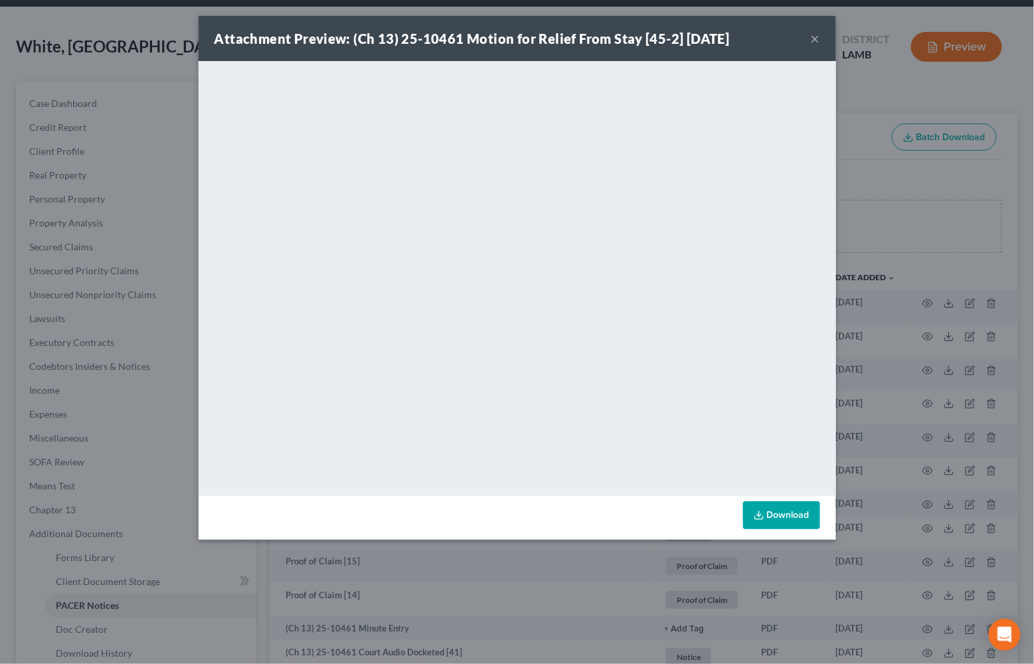
click at [813, 43] on button "×" at bounding box center [815, 39] width 9 height 16
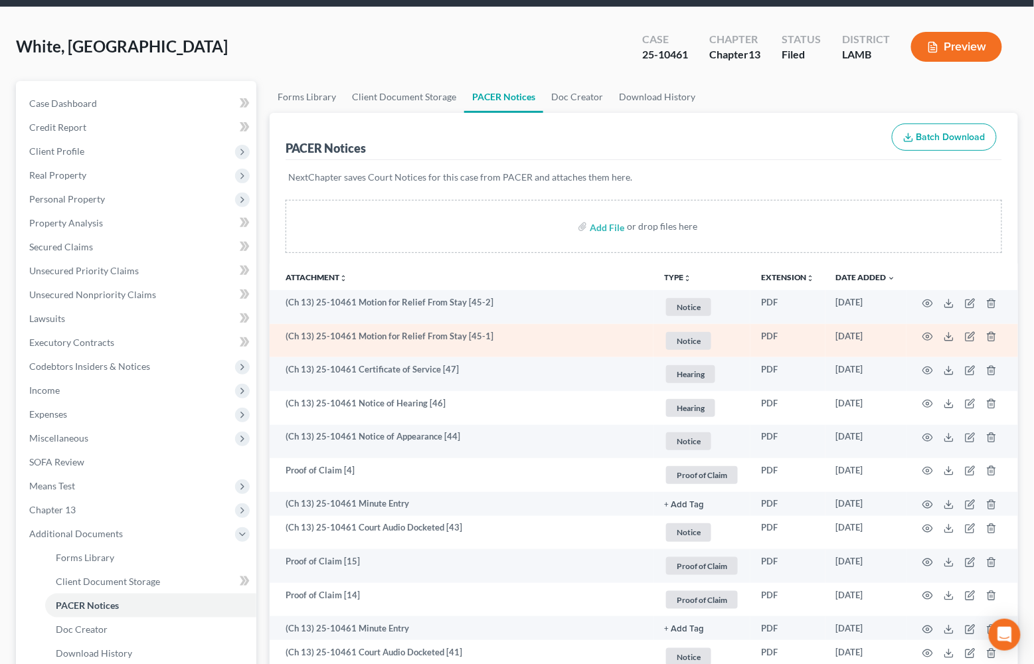
click at [922, 336] on td at bounding box center [963, 341] width 112 height 34
click at [929, 336] on circle "button" at bounding box center [928, 337] width 3 height 3
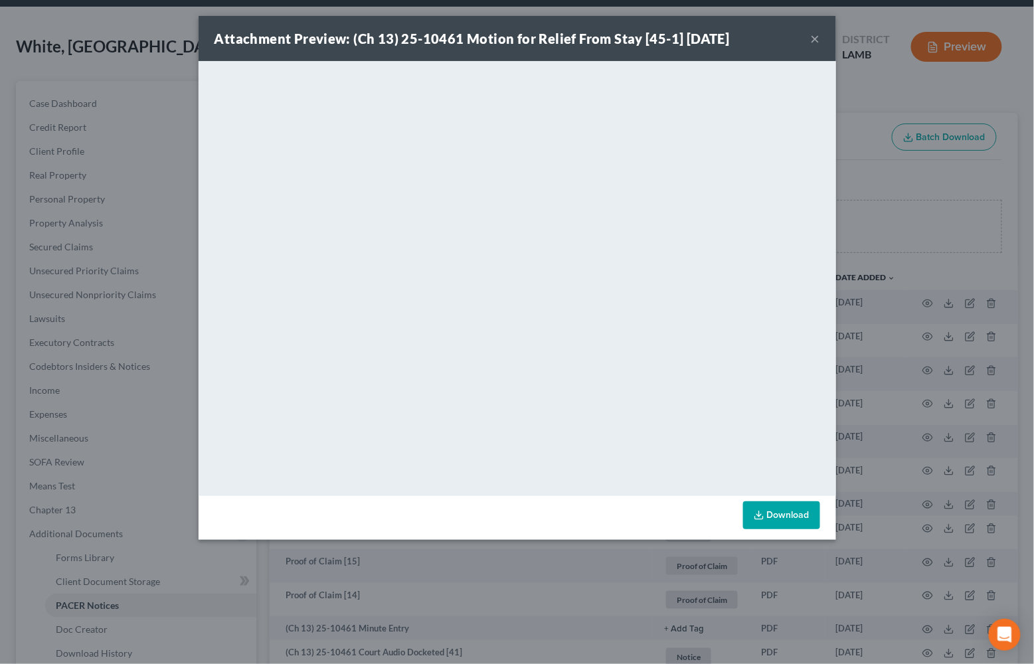
click at [812, 41] on button "×" at bounding box center [815, 39] width 9 height 16
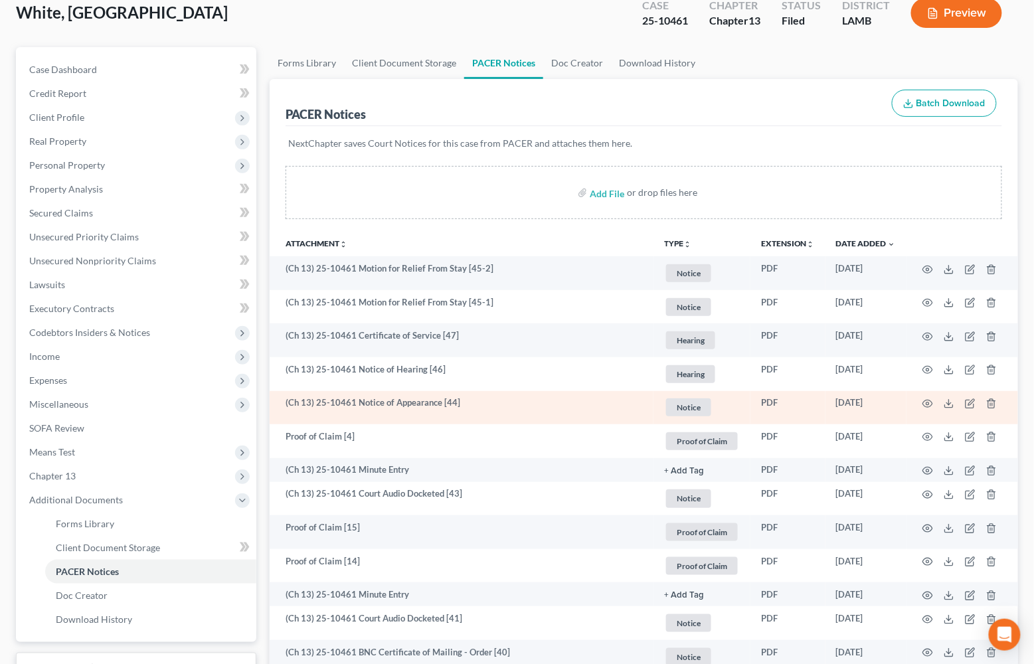
scroll to position [82, 0]
click at [929, 401] on circle "button" at bounding box center [928, 402] width 3 height 3
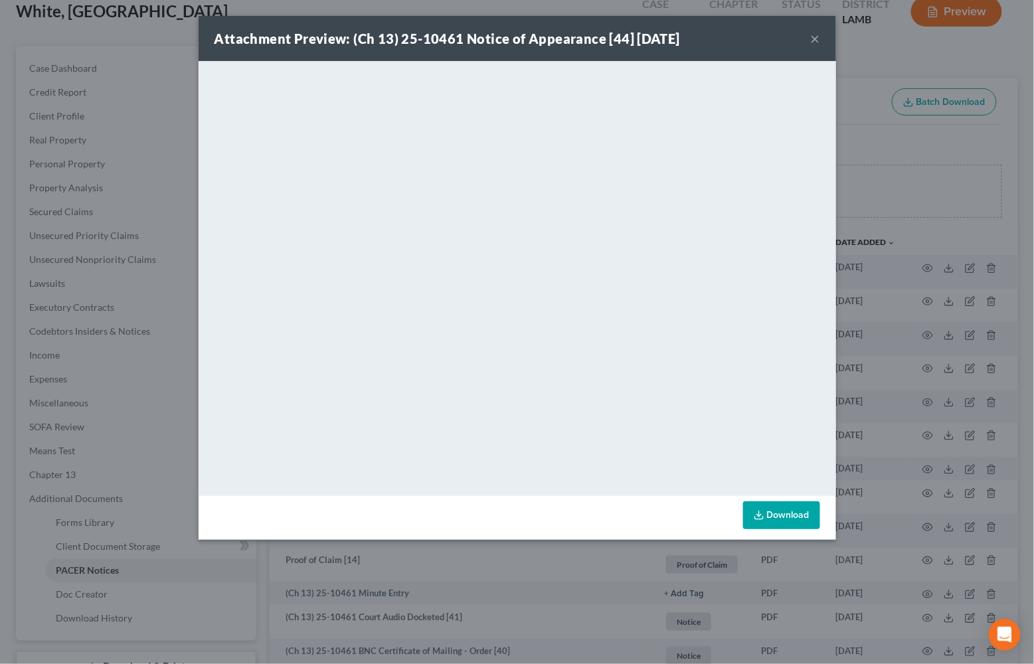
click at [816, 34] on button "×" at bounding box center [815, 39] width 9 height 16
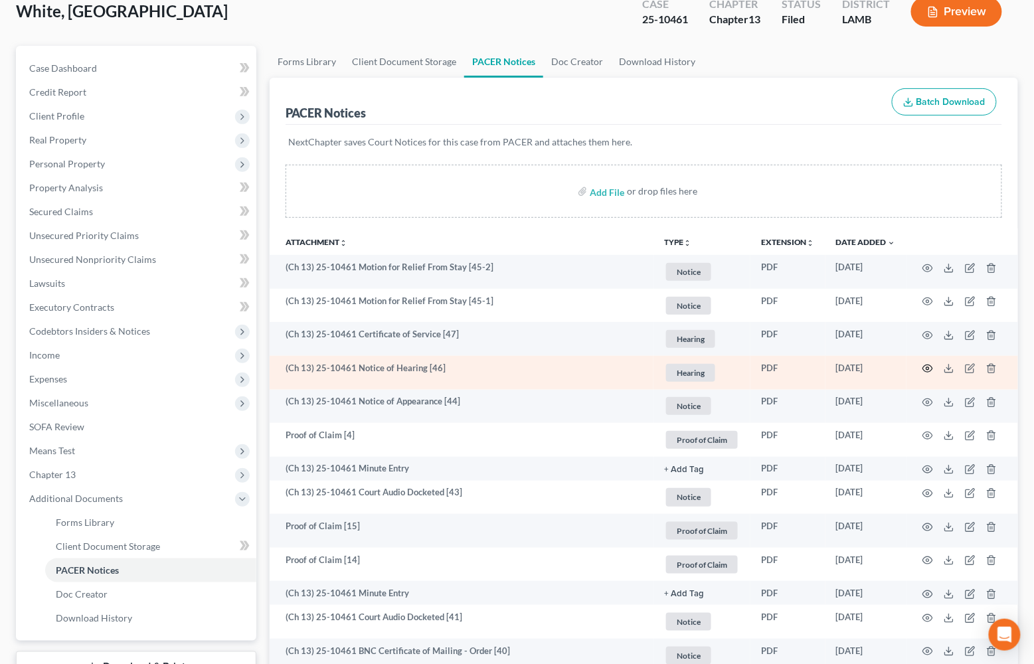
click at [928, 366] on icon "button" at bounding box center [928, 368] width 11 height 11
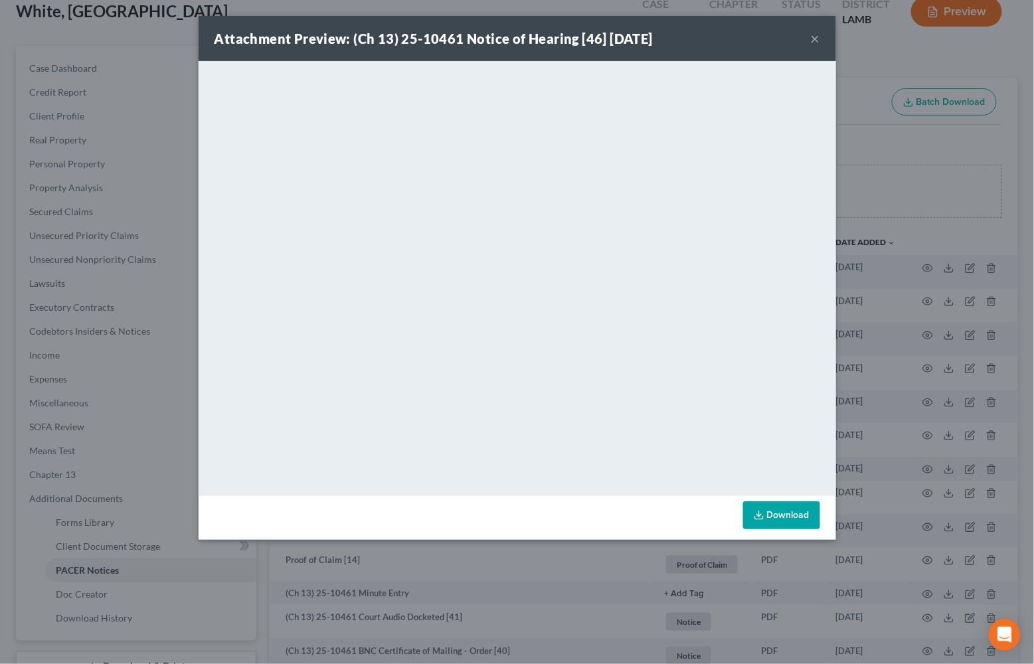
click at [809, 38] on div "Attachment Preview: (Ch 13) 25-10461 Notice of Hearing [46] [DATE] ×" at bounding box center [518, 38] width 638 height 45
click at [817, 39] on button "×" at bounding box center [815, 39] width 9 height 16
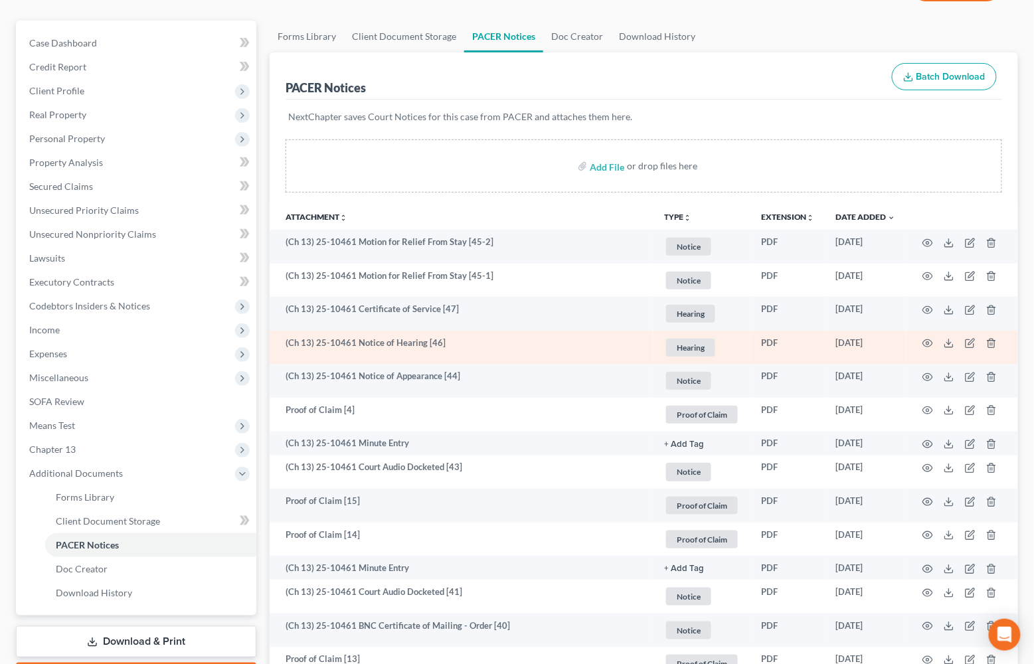
scroll to position [108, 0]
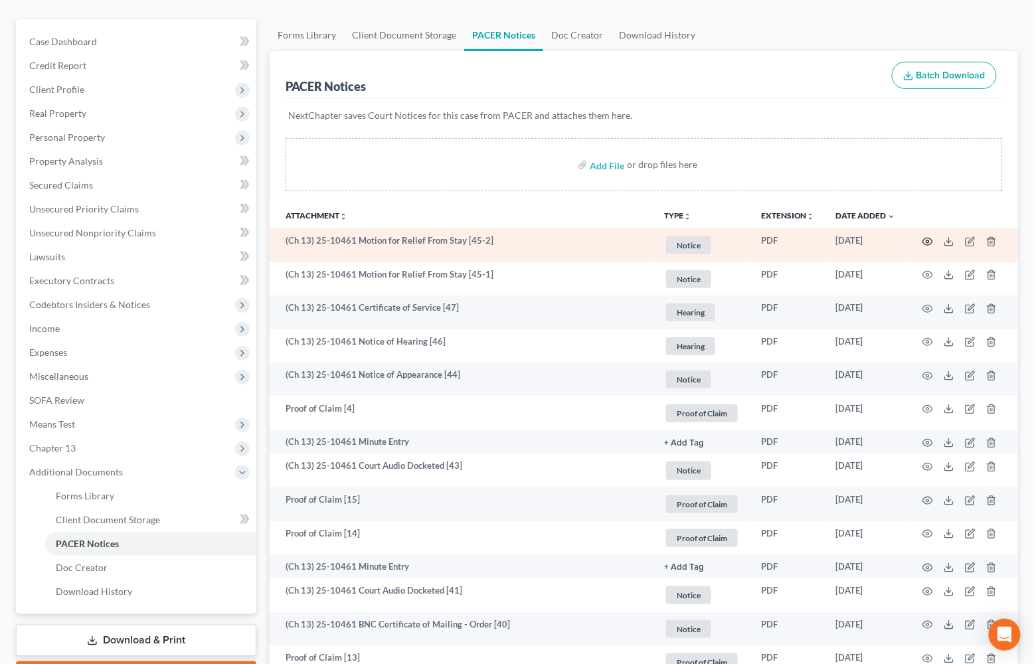
click at [931, 241] on icon "button" at bounding box center [928, 242] width 11 height 11
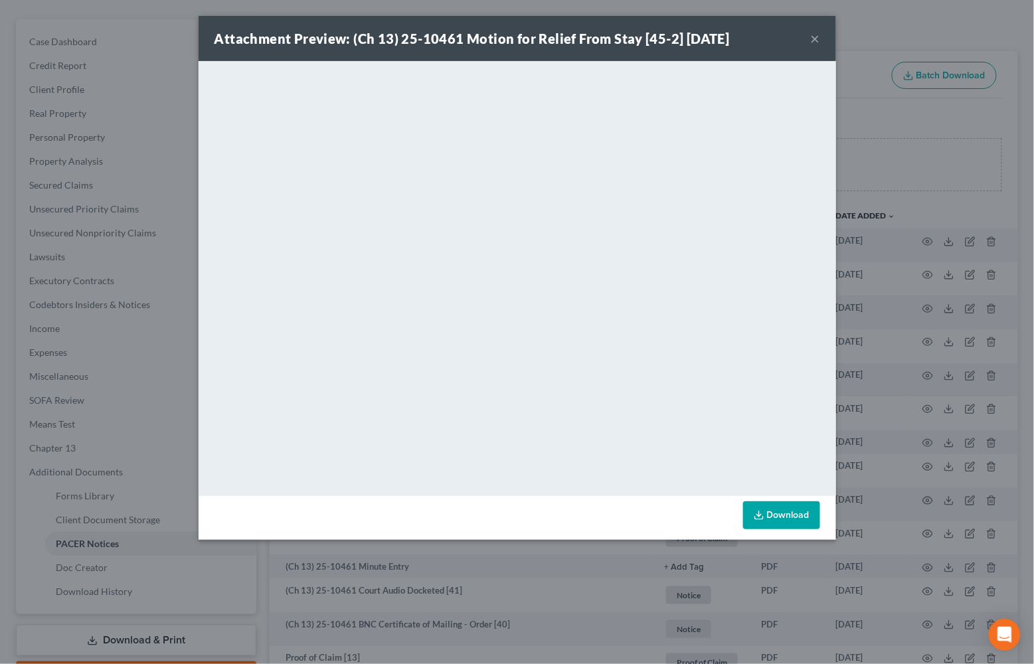
click at [820, 41] on button "×" at bounding box center [815, 39] width 9 height 16
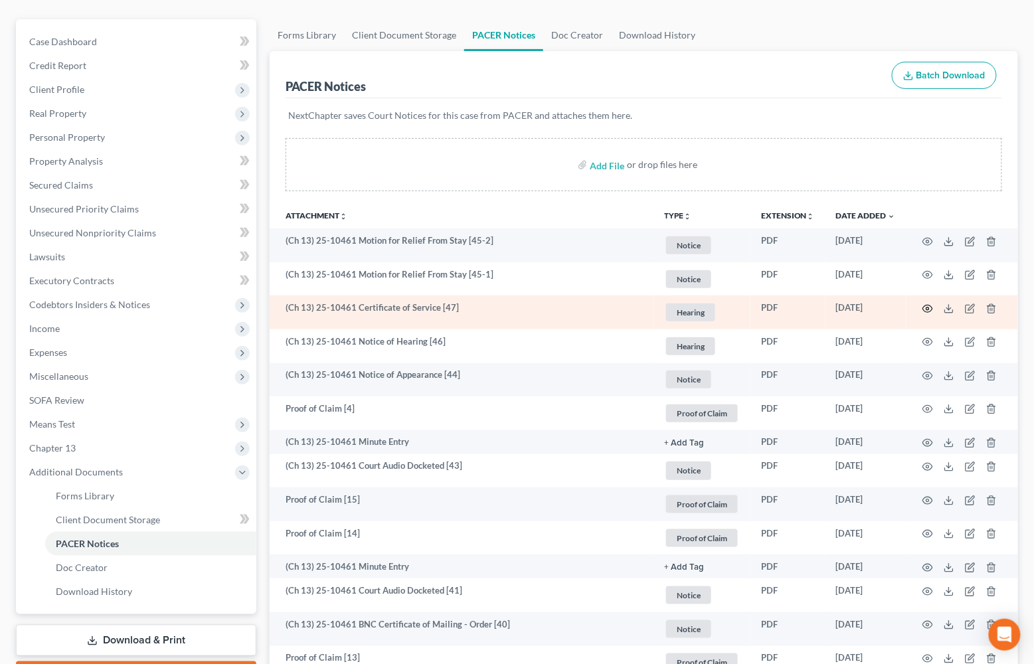
click at [927, 308] on icon "button" at bounding box center [928, 309] width 11 height 11
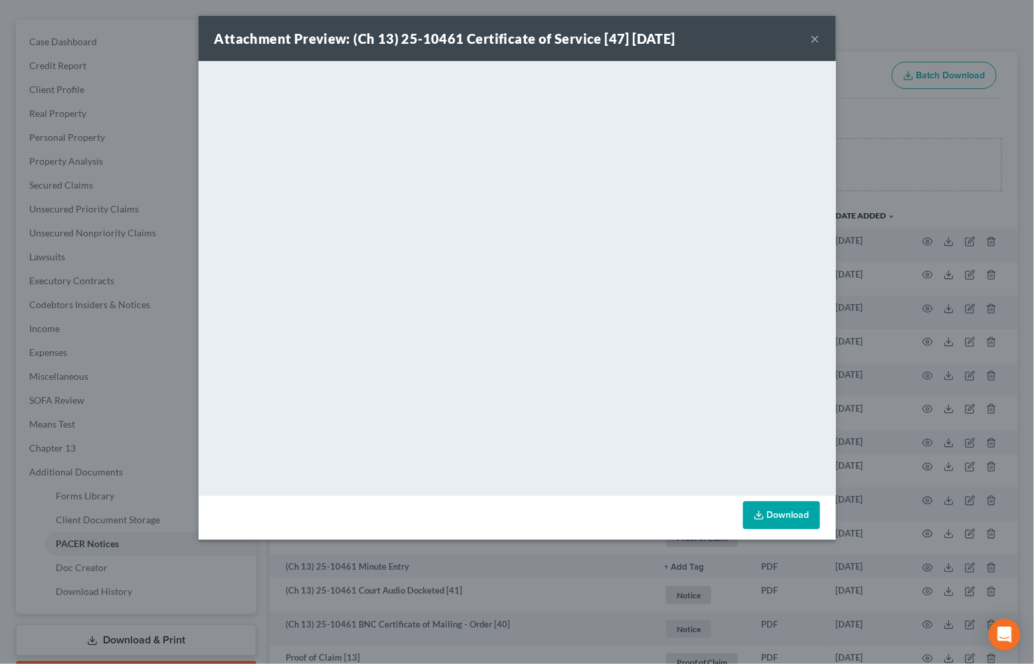
click at [816, 33] on button "×" at bounding box center [815, 39] width 9 height 16
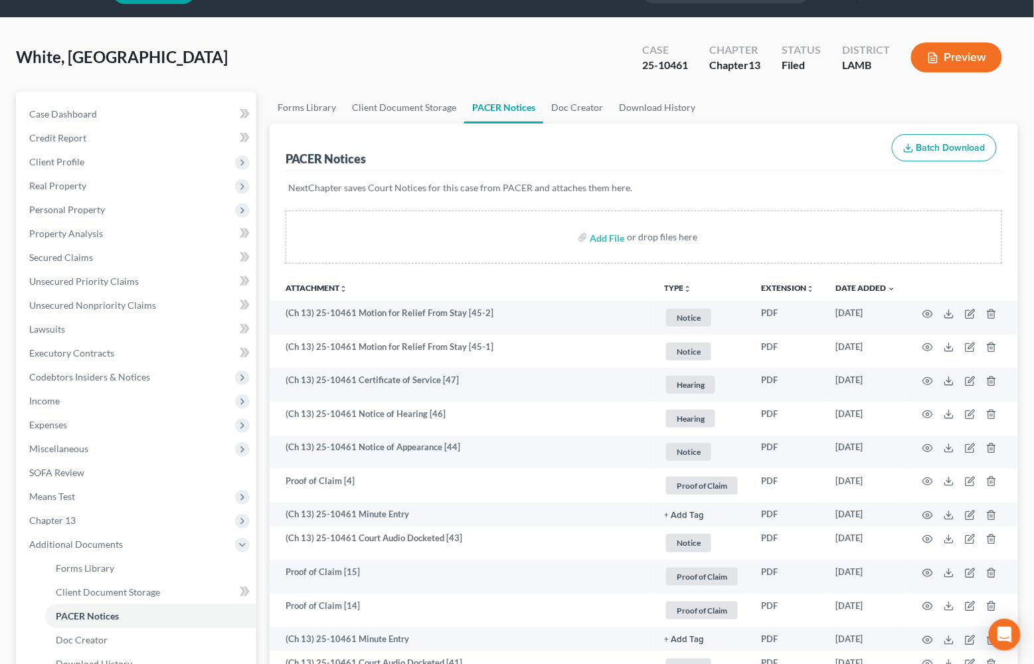
scroll to position [21, 0]
